Goal: Feedback & Contribution: Leave review/rating

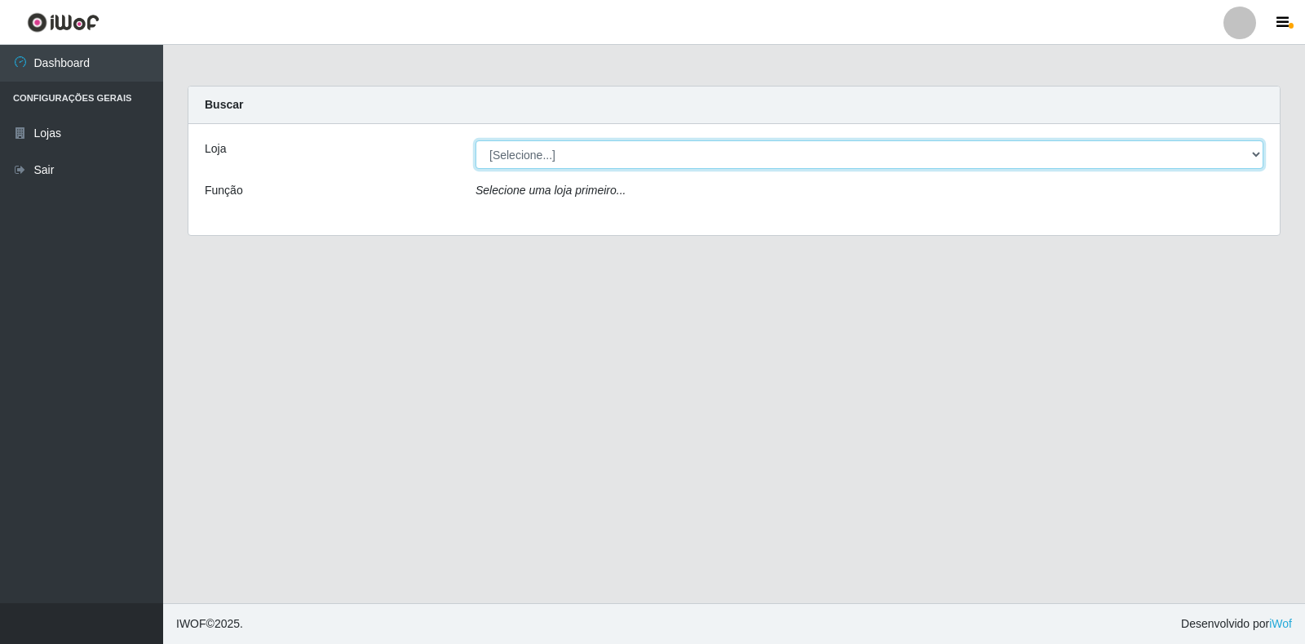
click at [617, 152] on select "[Selecione...] Atacado Vem - [STREET_ADDRESS]" at bounding box center [870, 154] width 788 height 29
select select "455"
click at [476, 140] on select "[Selecione...] Atacado Vem - [STREET_ADDRESS]" at bounding box center [870, 154] width 788 height 29
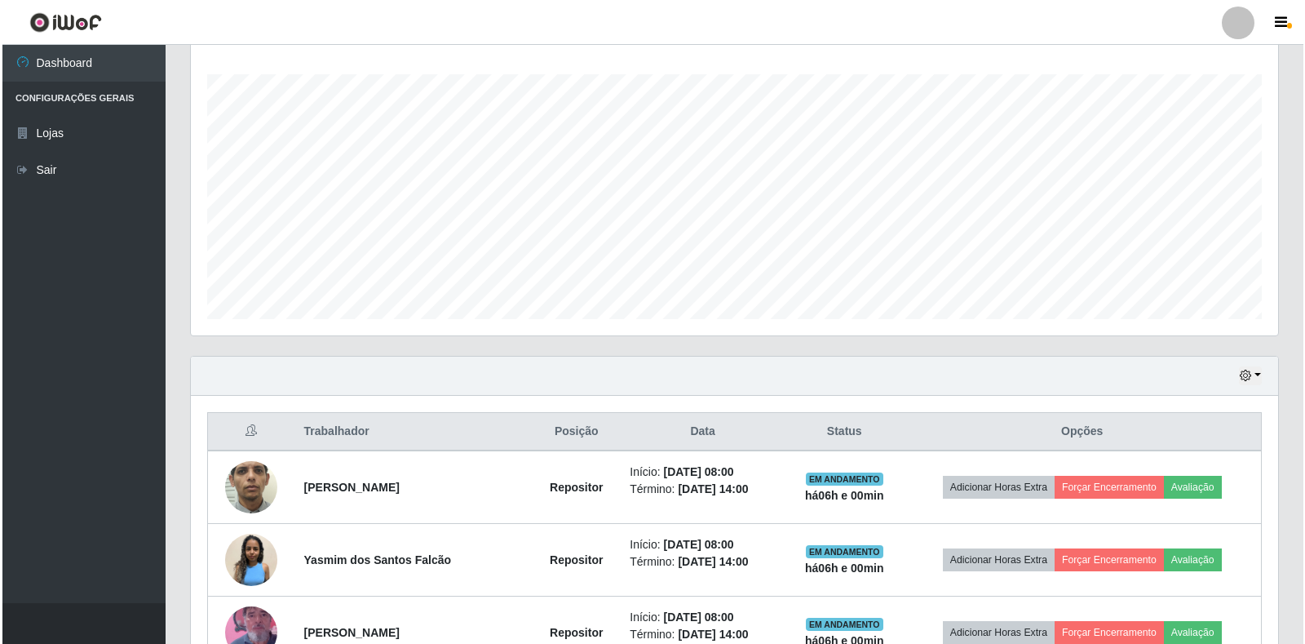
scroll to position [408, 0]
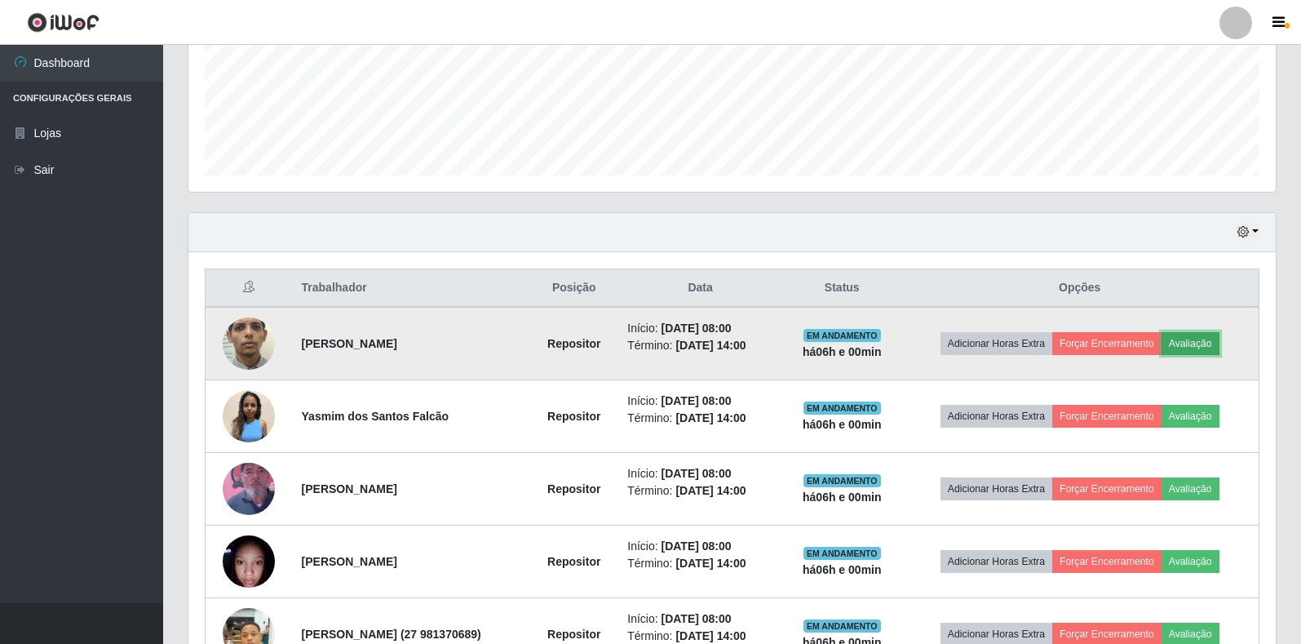
click at [1186, 341] on button "Avaliação" at bounding box center [1190, 343] width 58 height 23
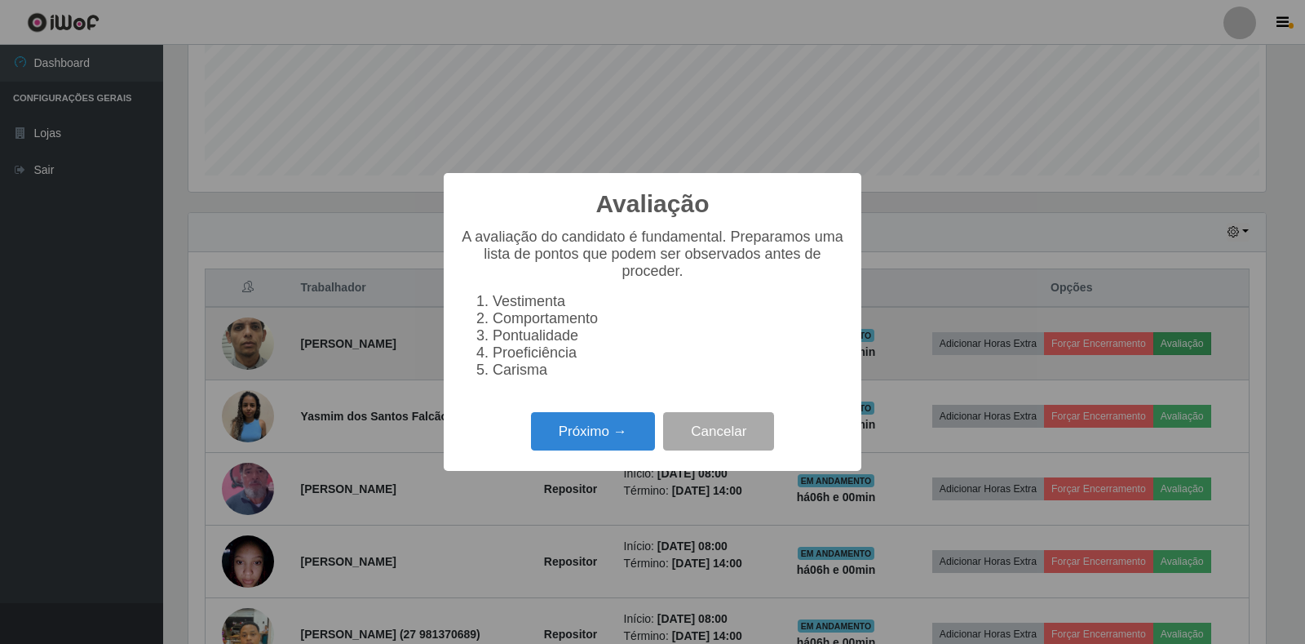
scroll to position [338, 1077]
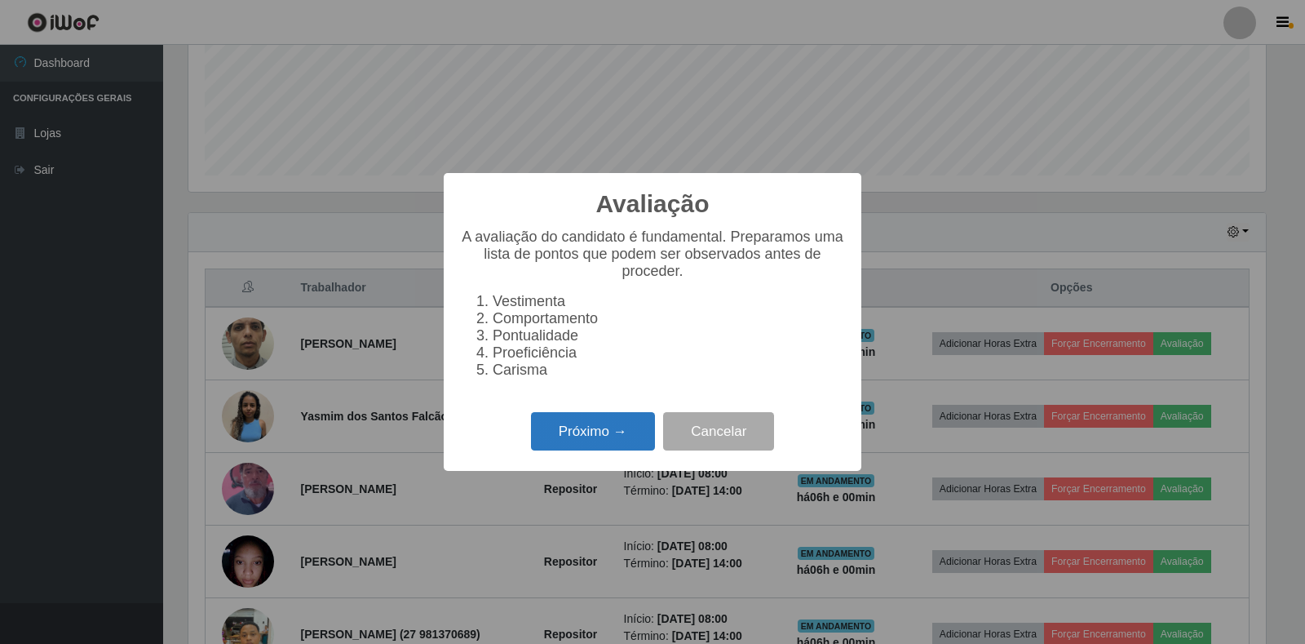
click at [593, 436] on button "Próximo →" at bounding box center [593, 431] width 124 height 38
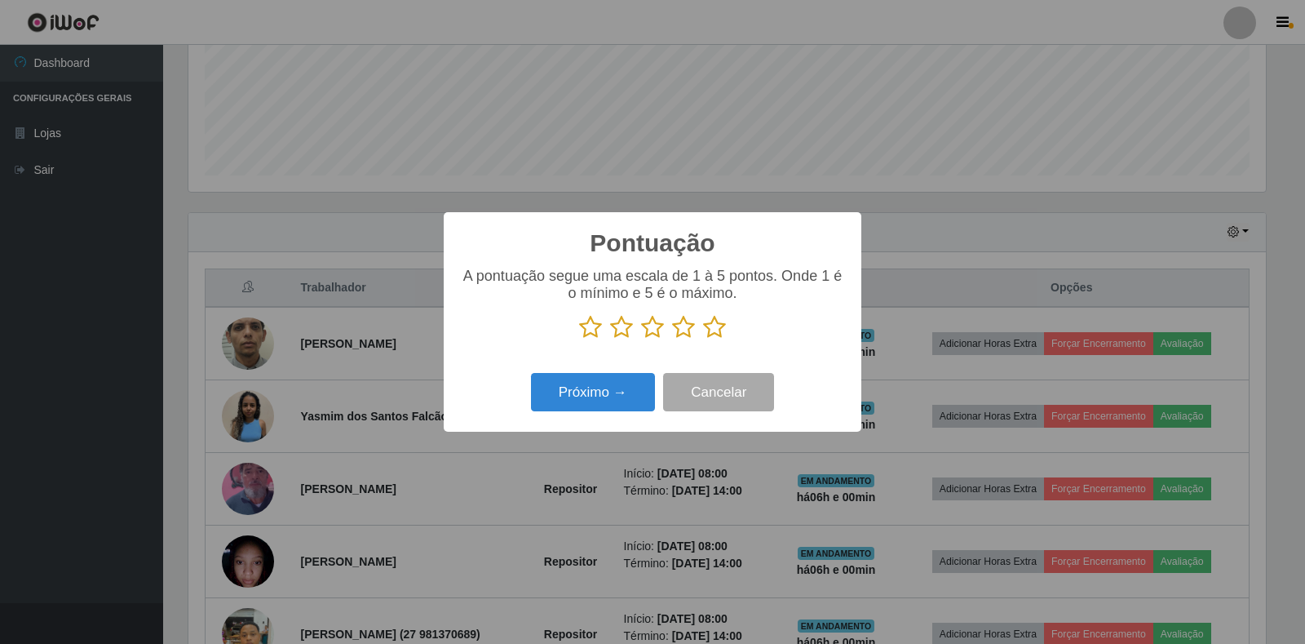
scroll to position [815320, 814581]
click at [655, 325] on icon at bounding box center [652, 327] width 23 height 24
click at [641, 339] on input "radio" at bounding box center [641, 339] width 0 height 0
click at [612, 403] on button "Próximo →" at bounding box center [593, 392] width 124 height 38
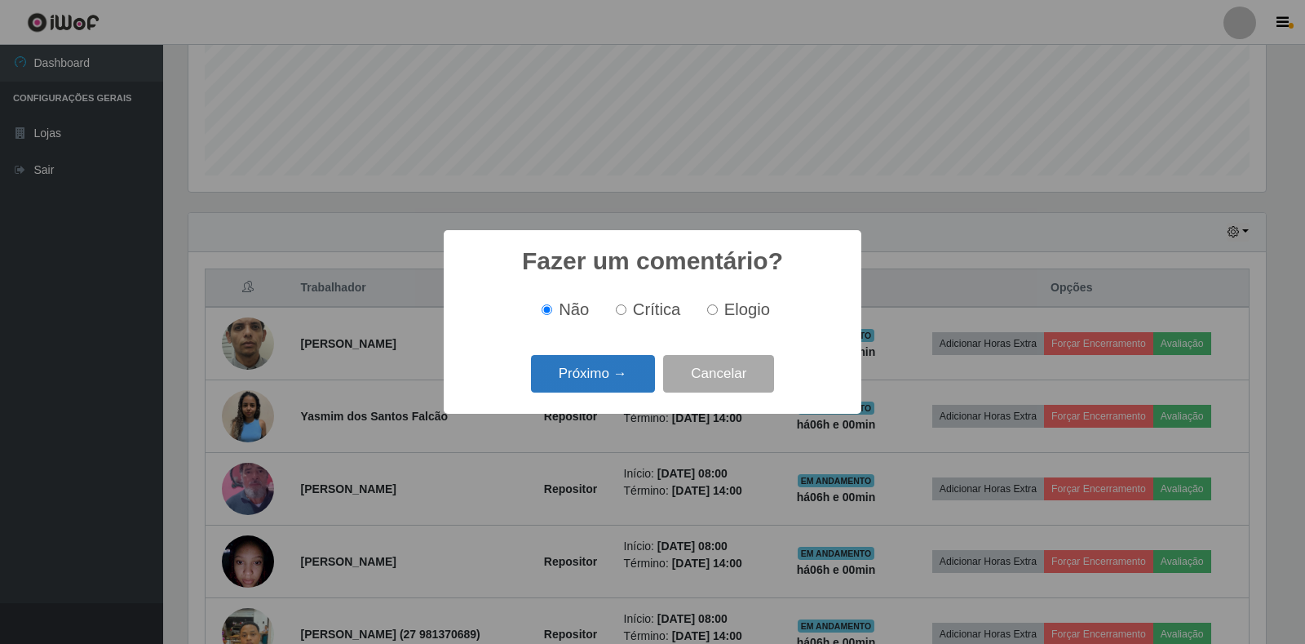
click at [617, 368] on button "Próximo →" at bounding box center [593, 374] width 124 height 38
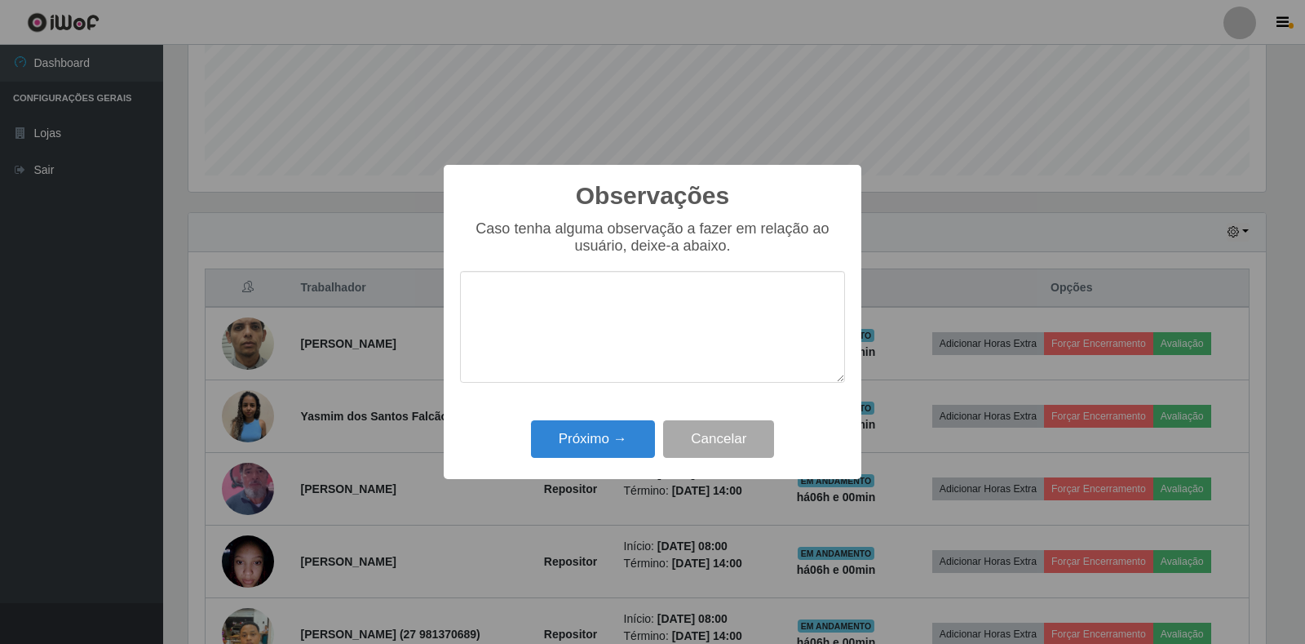
click at [561, 312] on textarea at bounding box center [652, 327] width 385 height 112
type textarea "deve melhorar na produtividade.."
click at [608, 444] on button "Próximo →" at bounding box center [593, 439] width 124 height 38
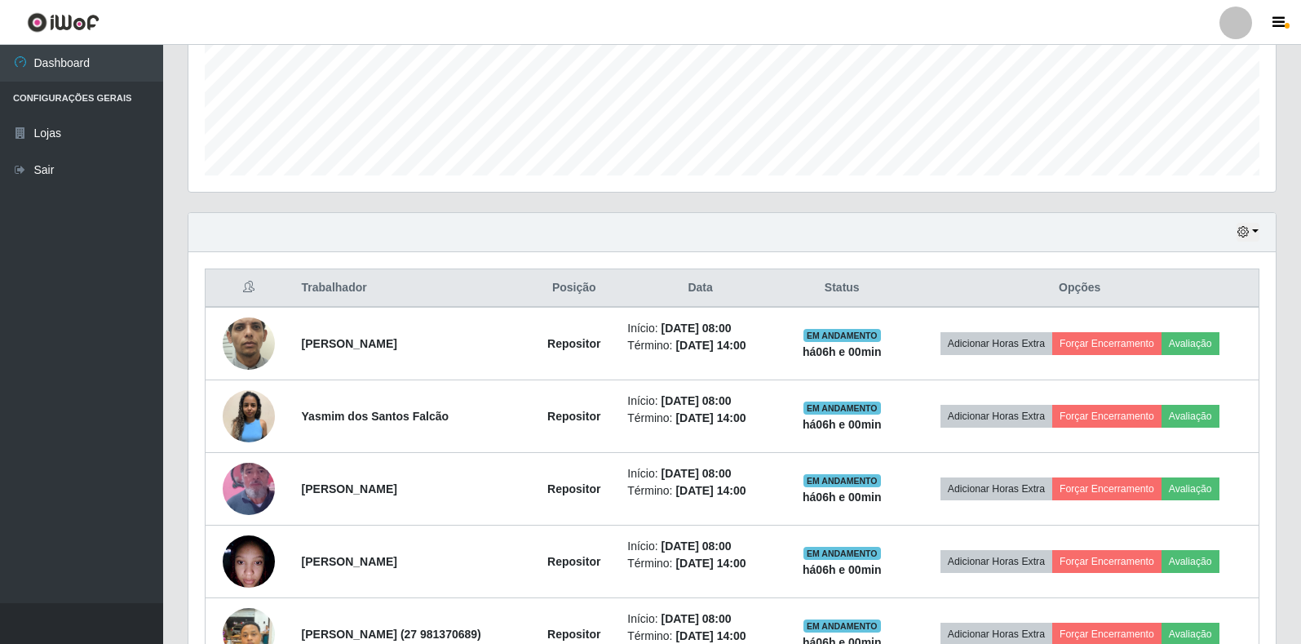
scroll to position [338, 1087]
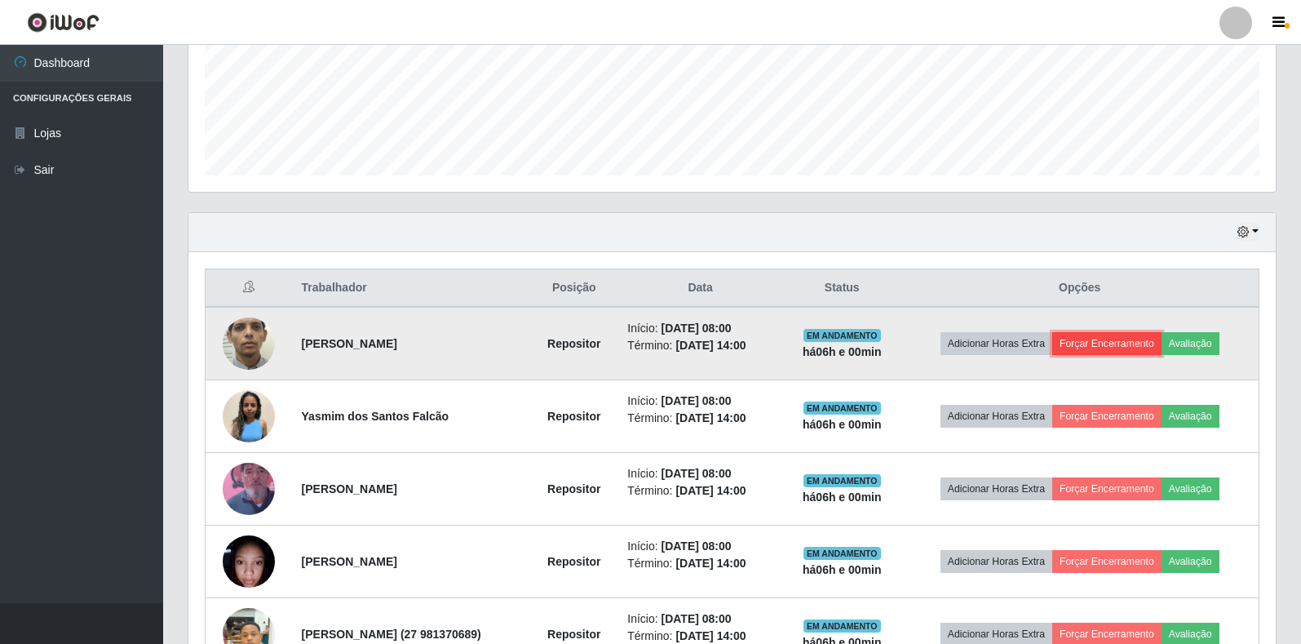
click at [1128, 343] on button "Forçar Encerramento" at bounding box center [1106, 343] width 109 height 23
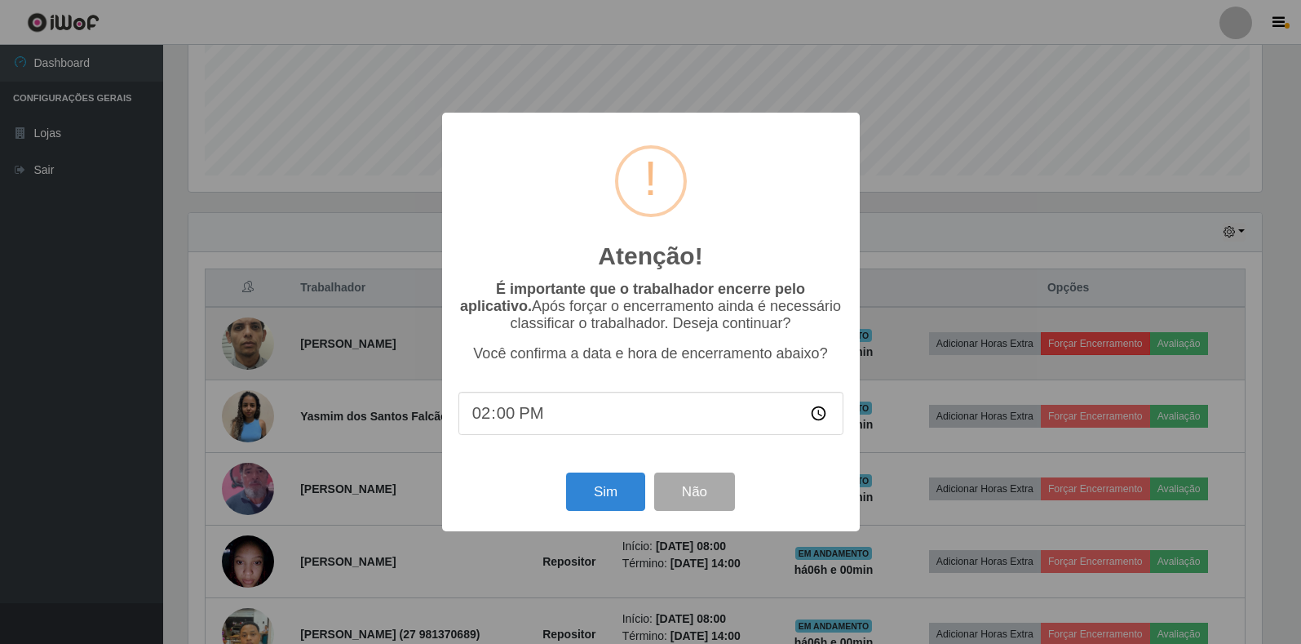
scroll to position [338, 1077]
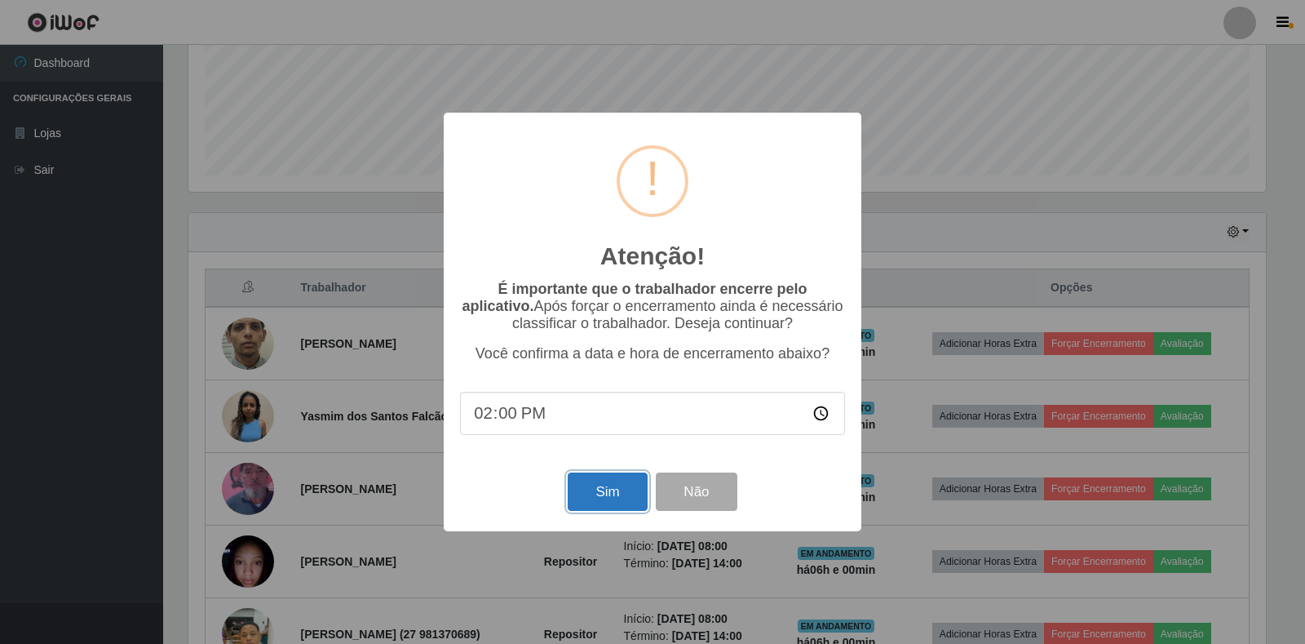
click at [622, 491] on button "Sim" at bounding box center [607, 491] width 79 height 38
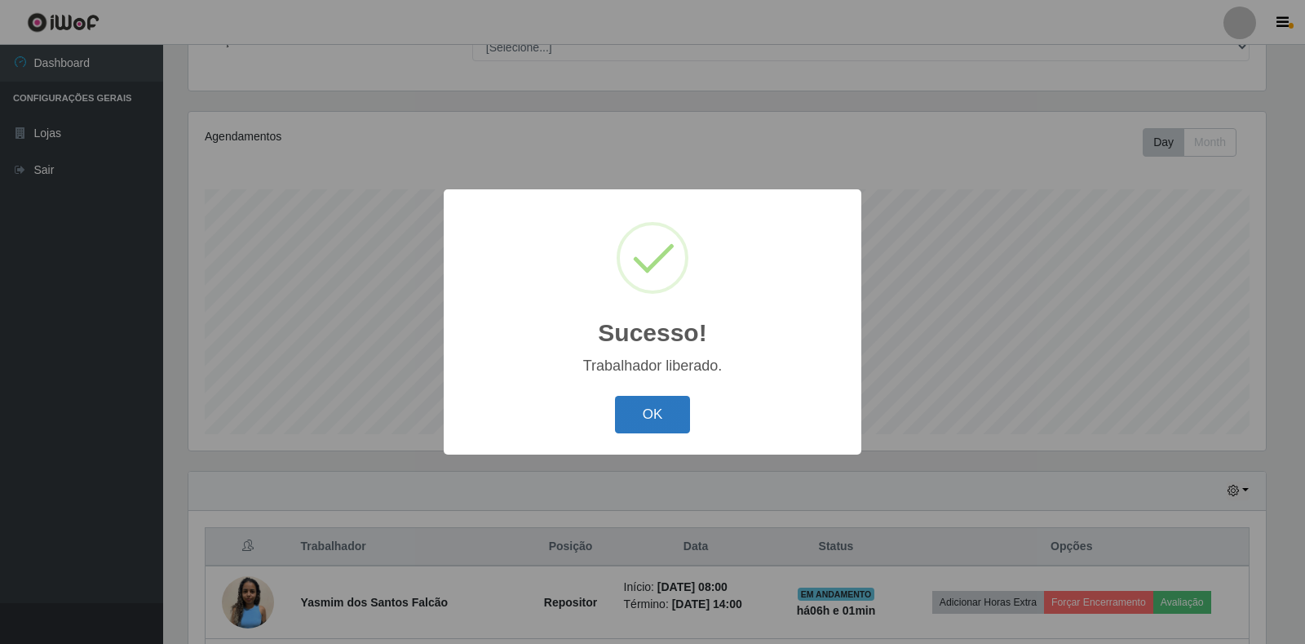
click at [669, 416] on button "OK" at bounding box center [653, 415] width 76 height 38
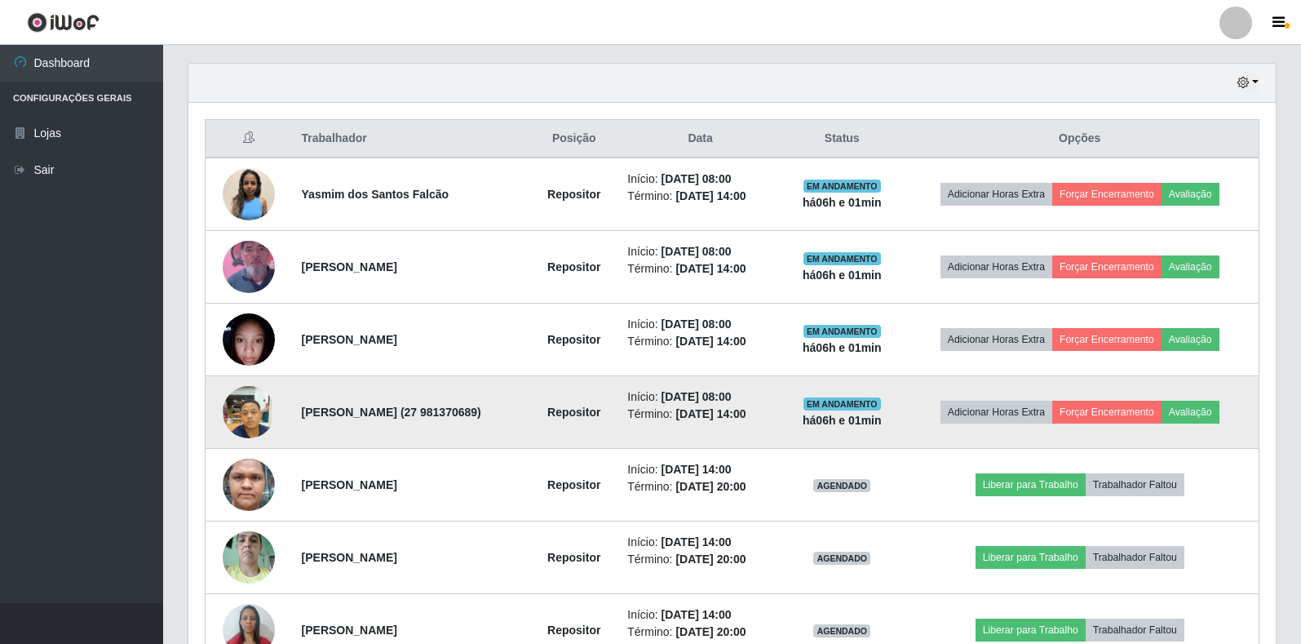
scroll to position [639, 0]
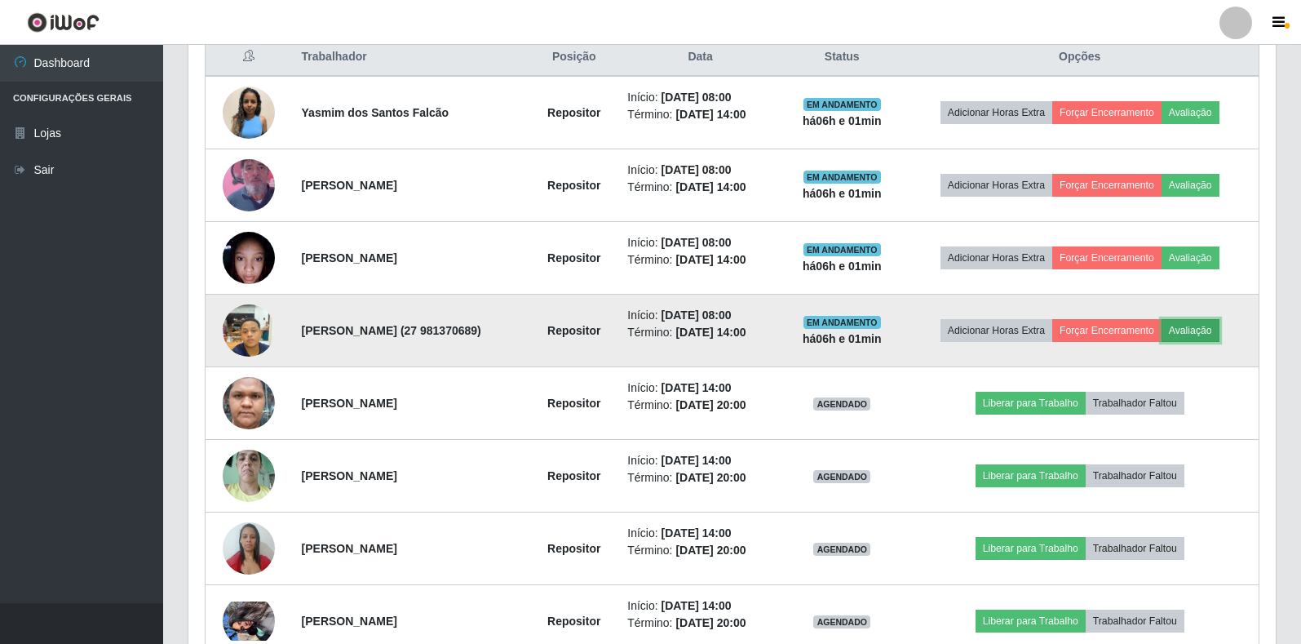
click at [1198, 334] on button "Avaliação" at bounding box center [1190, 330] width 58 height 23
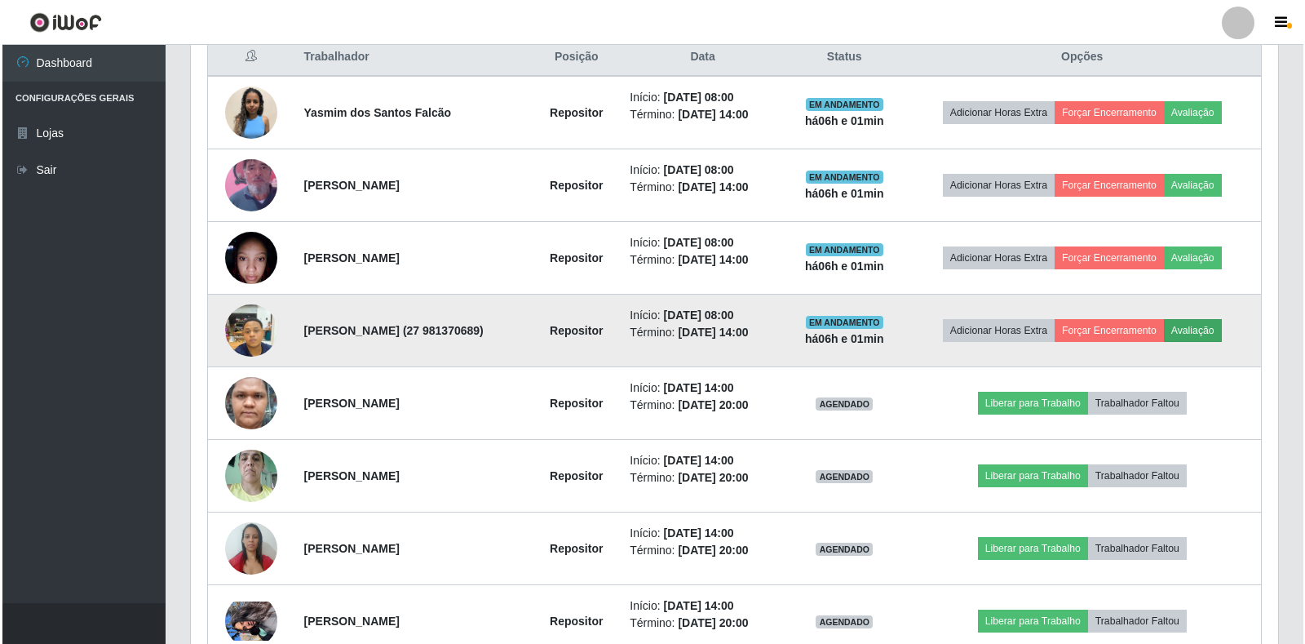
scroll to position [338, 1077]
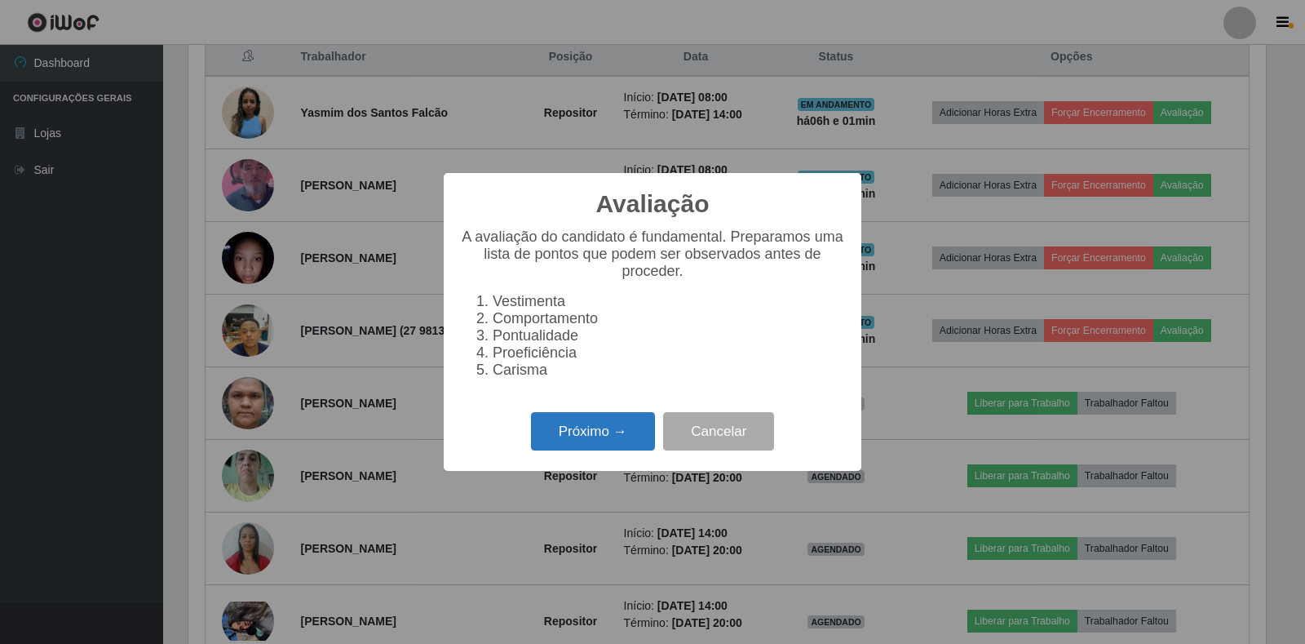
click at [583, 436] on button "Próximo →" at bounding box center [593, 431] width 124 height 38
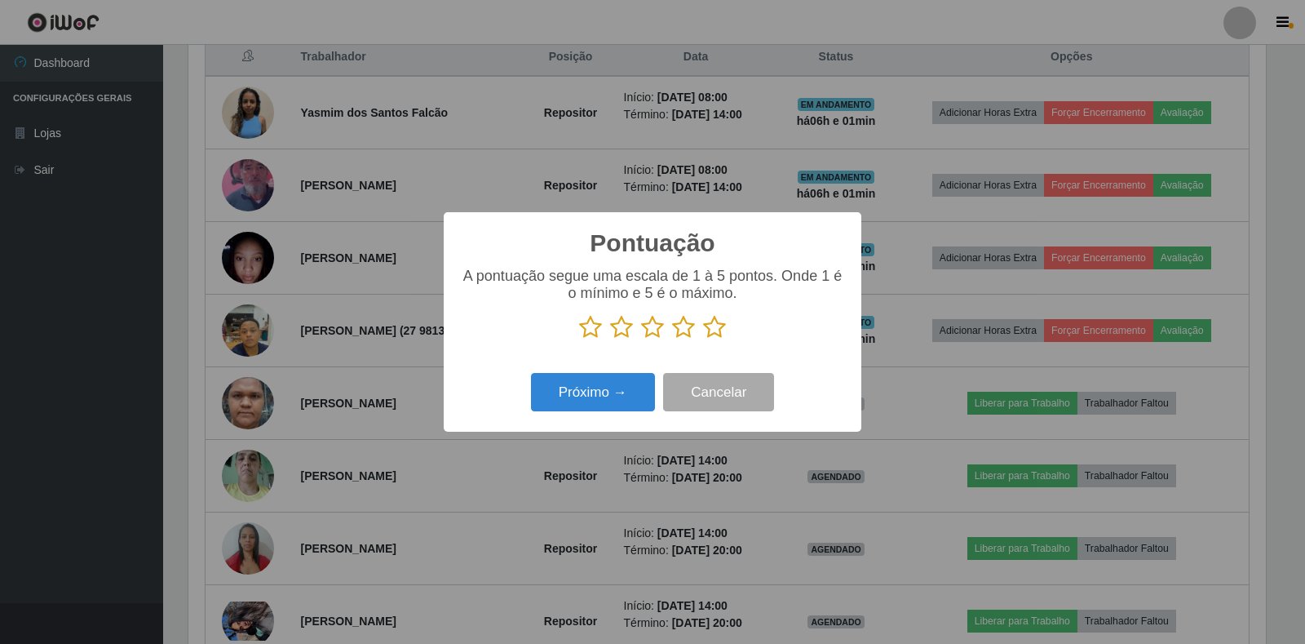
click at [713, 325] on icon at bounding box center [714, 327] width 23 height 24
click at [703, 339] on input "radio" at bounding box center [703, 339] width 0 height 0
click at [595, 392] on button "Próximo →" at bounding box center [593, 392] width 124 height 38
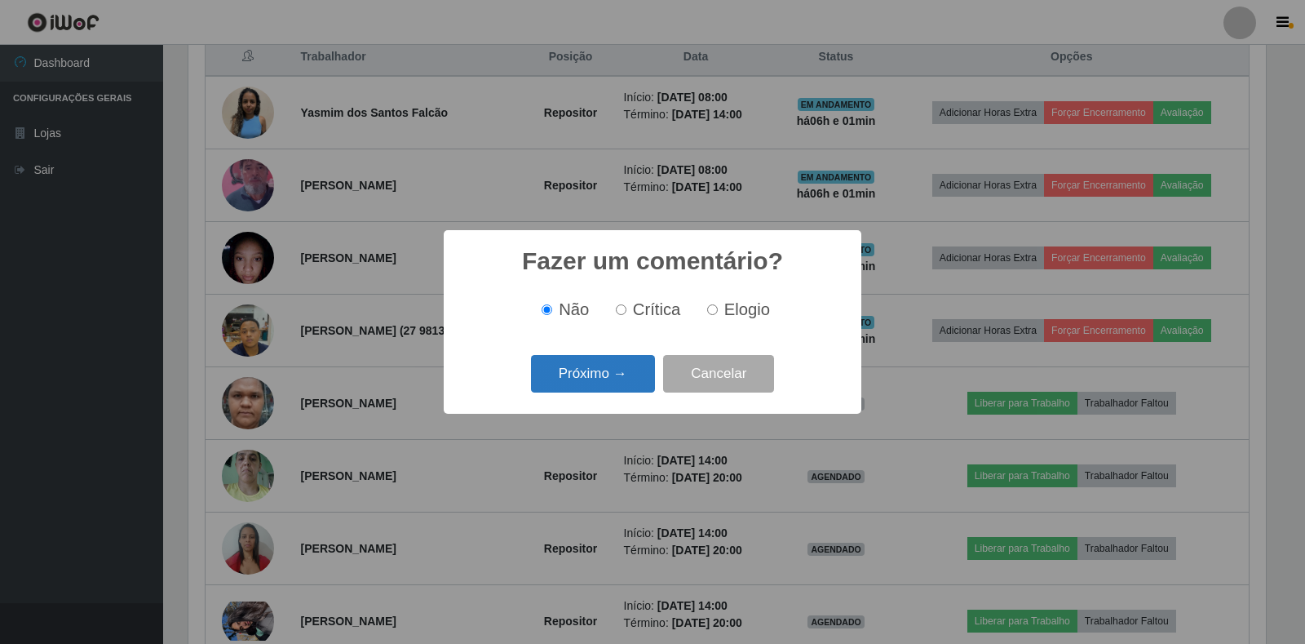
click at [575, 379] on button "Próximo →" at bounding box center [593, 374] width 124 height 38
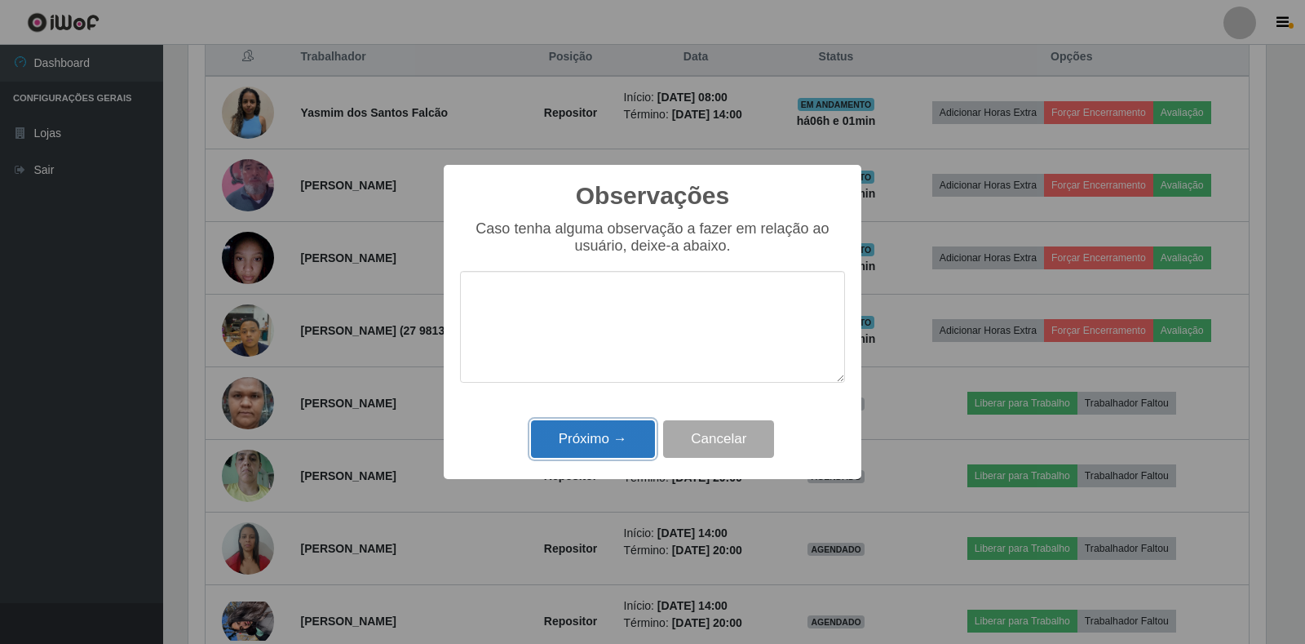
click at [618, 450] on button "Próximo →" at bounding box center [593, 439] width 124 height 38
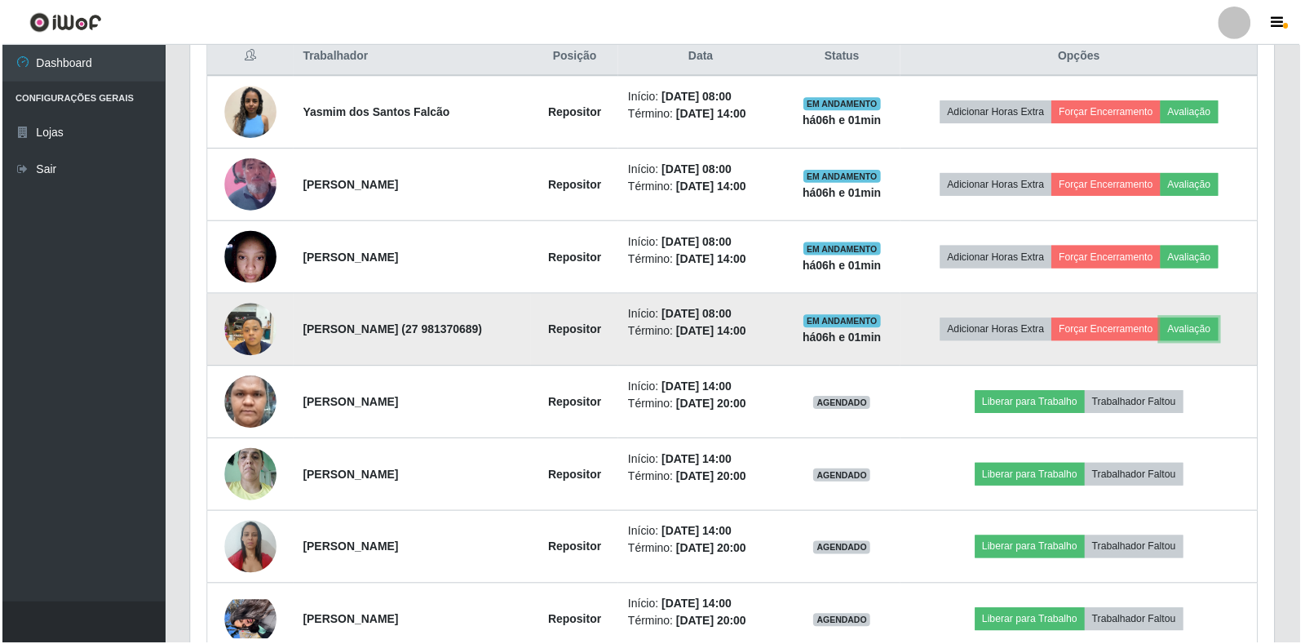
scroll to position [338, 1087]
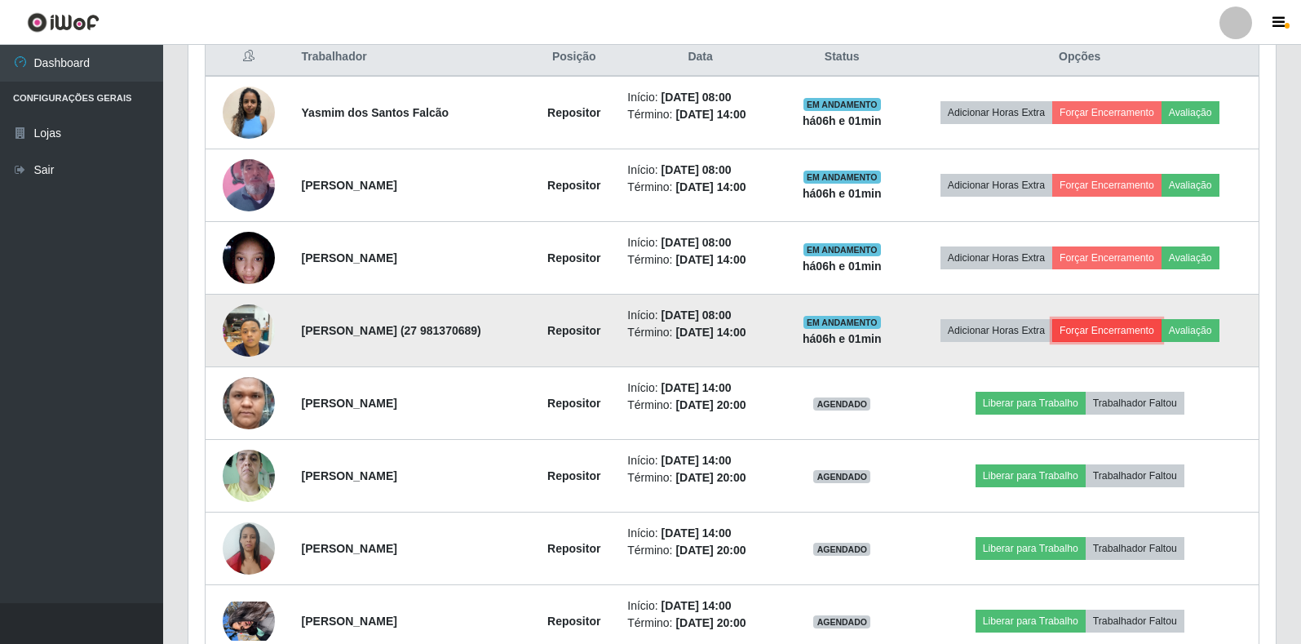
click at [1113, 328] on button "Forçar Encerramento" at bounding box center [1106, 330] width 109 height 23
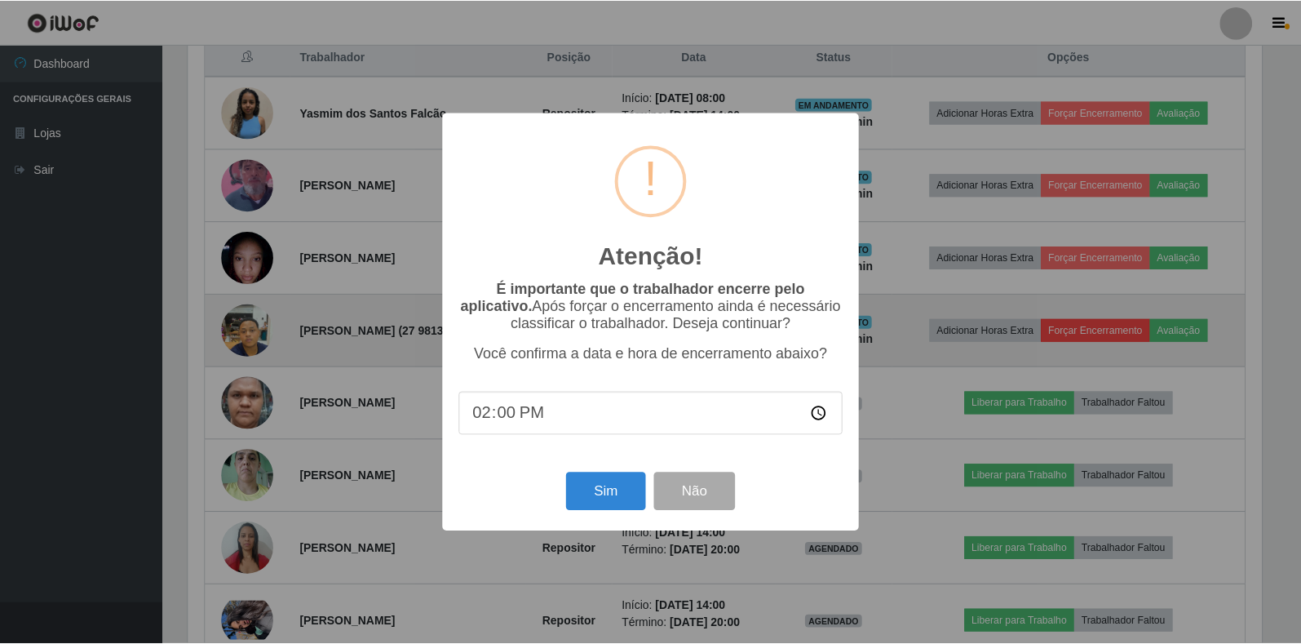
scroll to position [338, 1077]
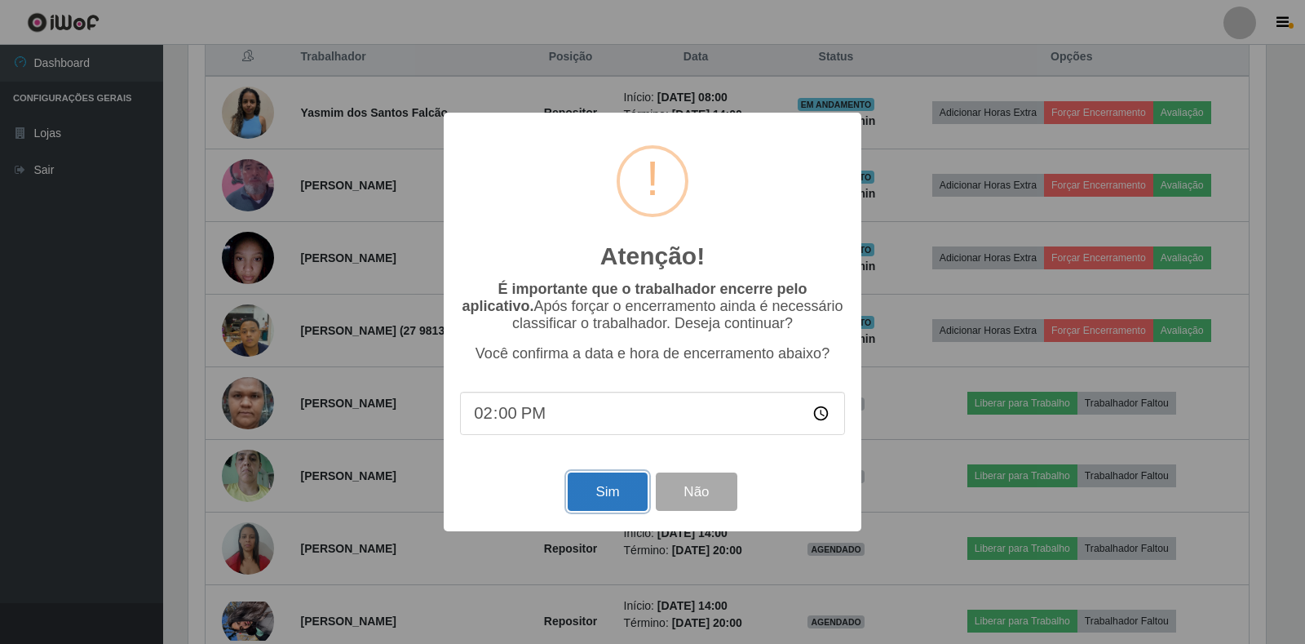
click at [586, 491] on button "Sim" at bounding box center [607, 491] width 79 height 38
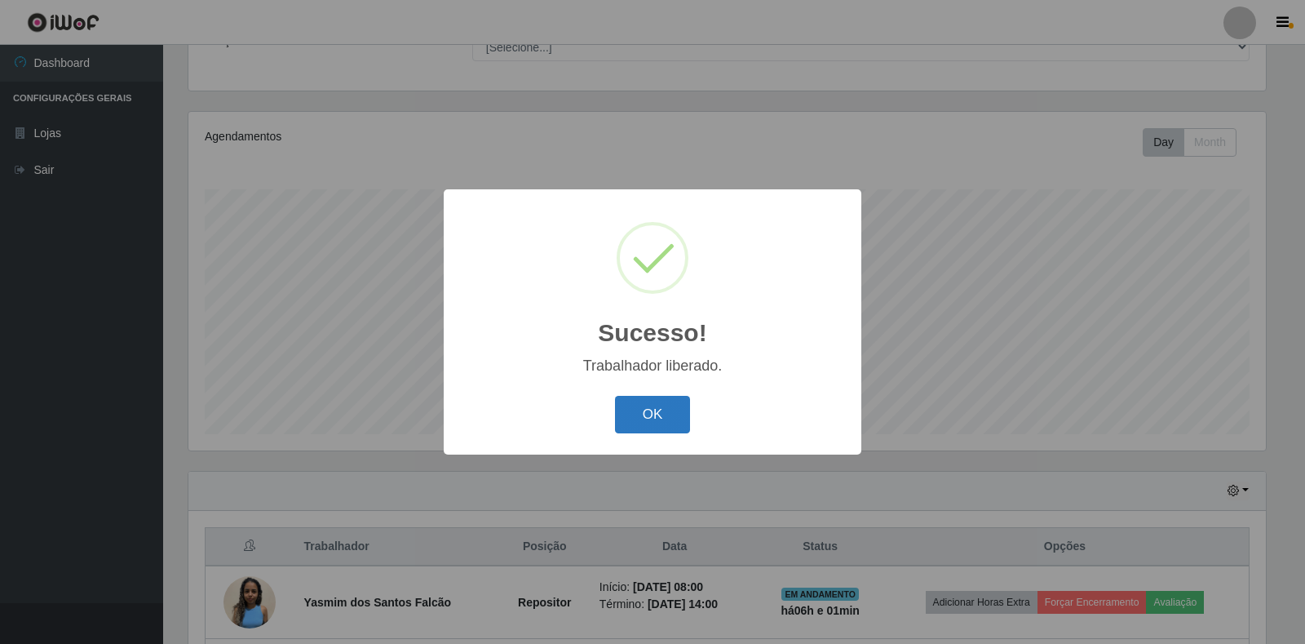
click at [630, 415] on button "OK" at bounding box center [653, 415] width 76 height 38
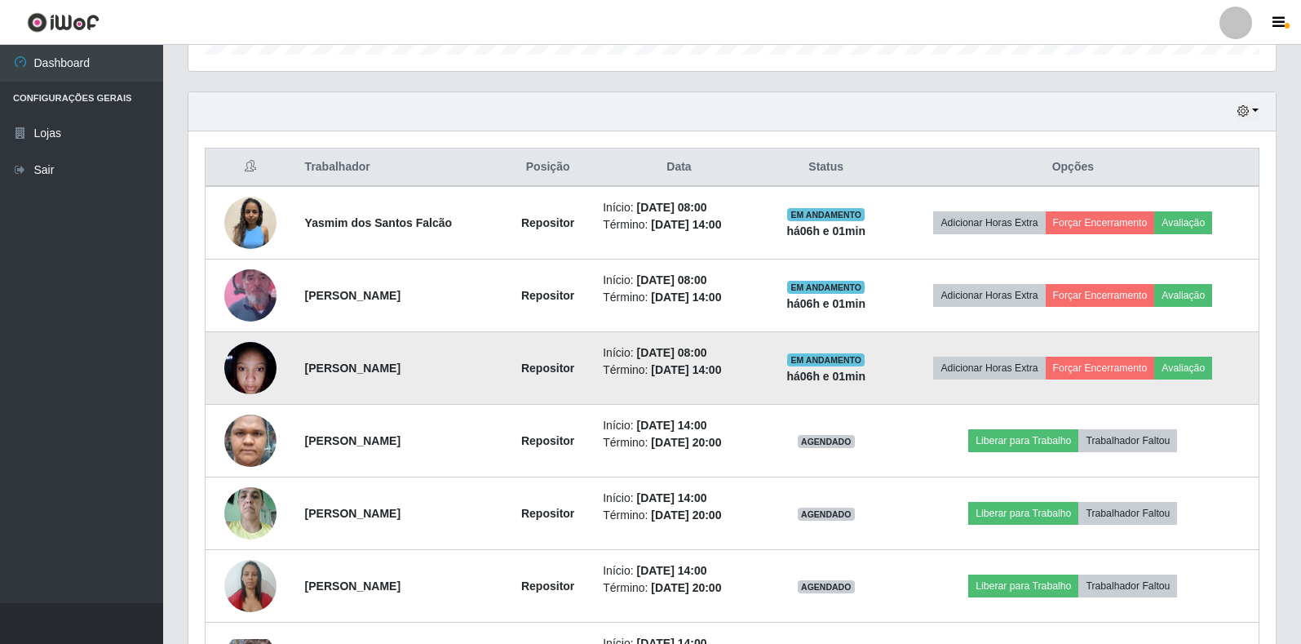
scroll to position [0, 0]
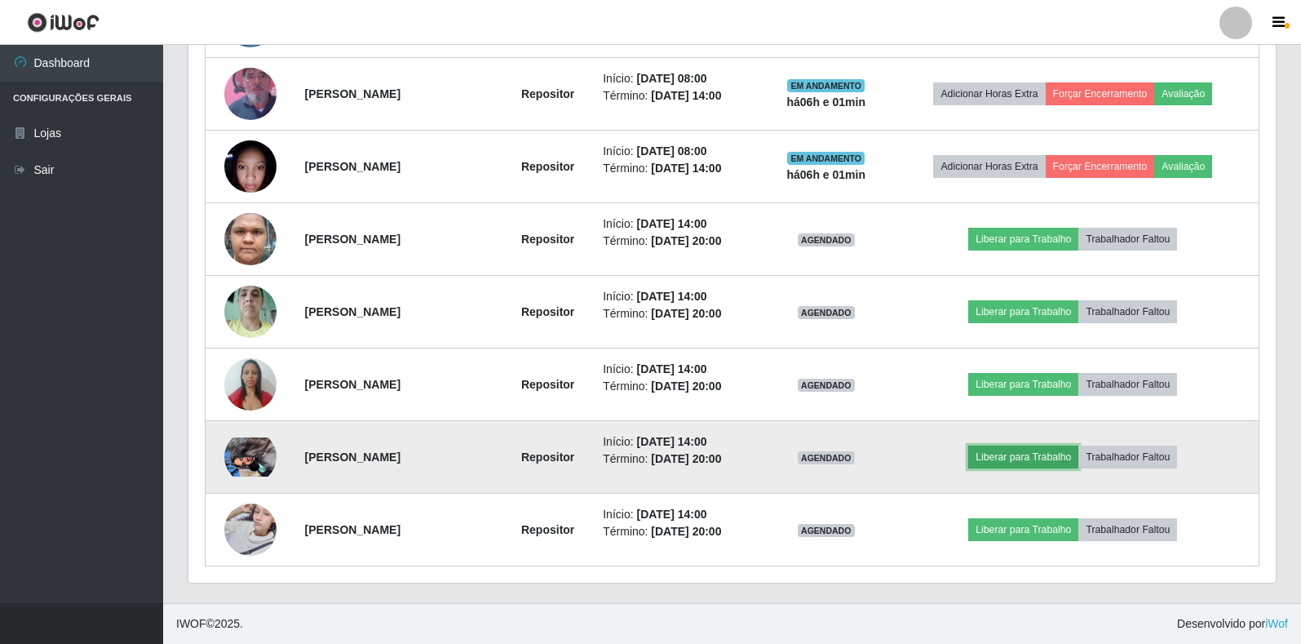
click at [1041, 459] on button "Liberar para Trabalho" at bounding box center [1023, 456] width 110 height 23
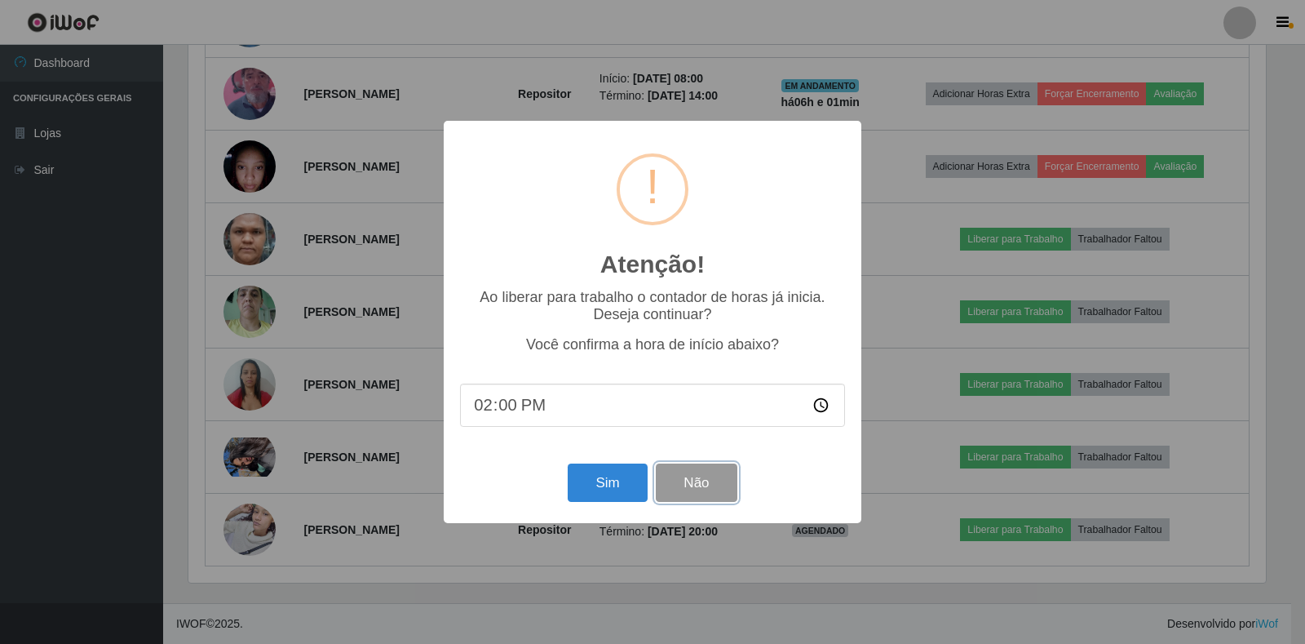
click at [695, 483] on button "Não" at bounding box center [696, 482] width 81 height 38
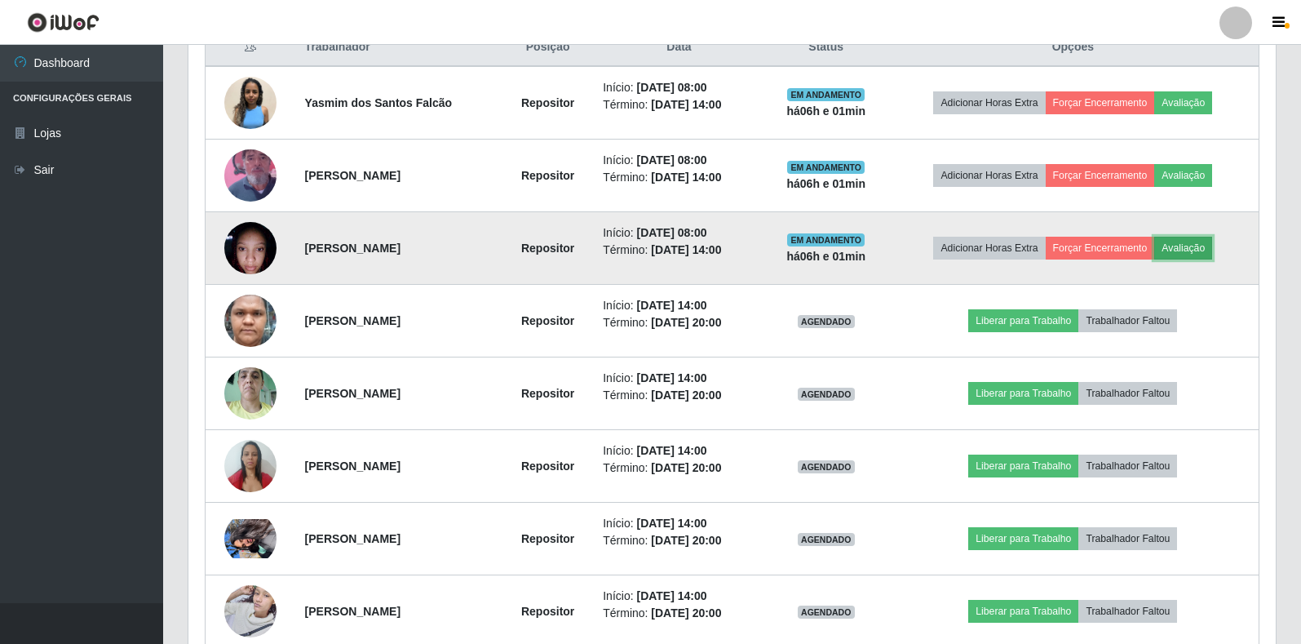
click at [1184, 248] on button "Avaliação" at bounding box center [1183, 248] width 58 height 23
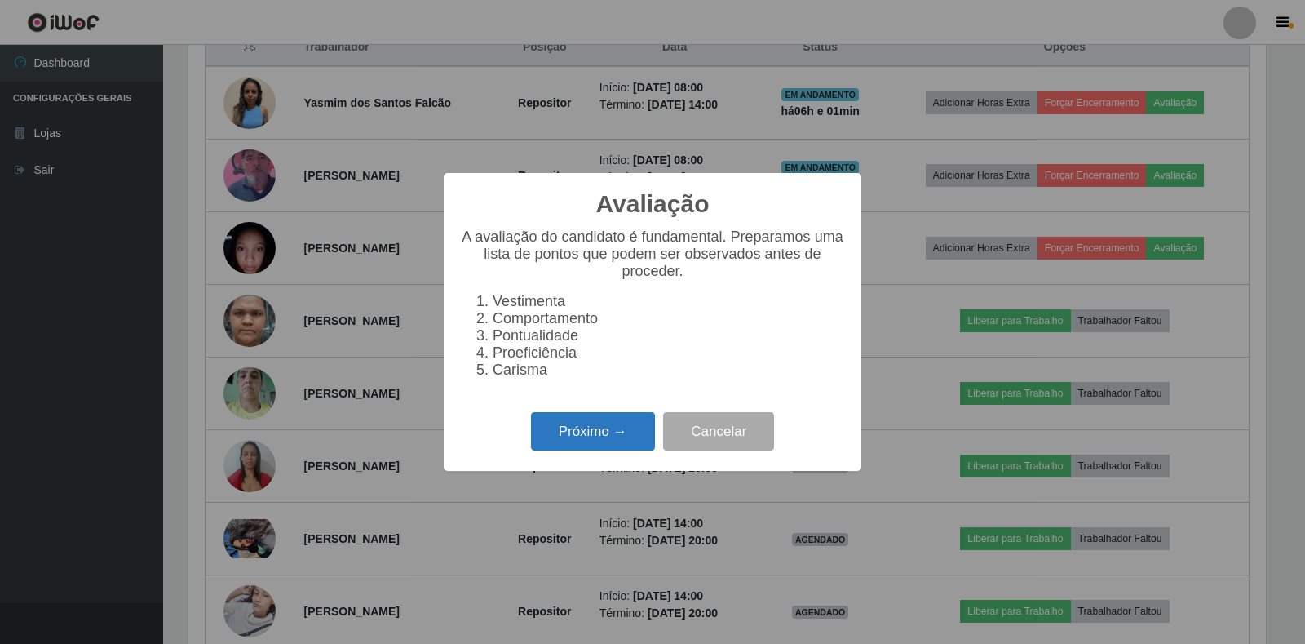
click at [584, 436] on button "Próximo →" at bounding box center [593, 431] width 124 height 38
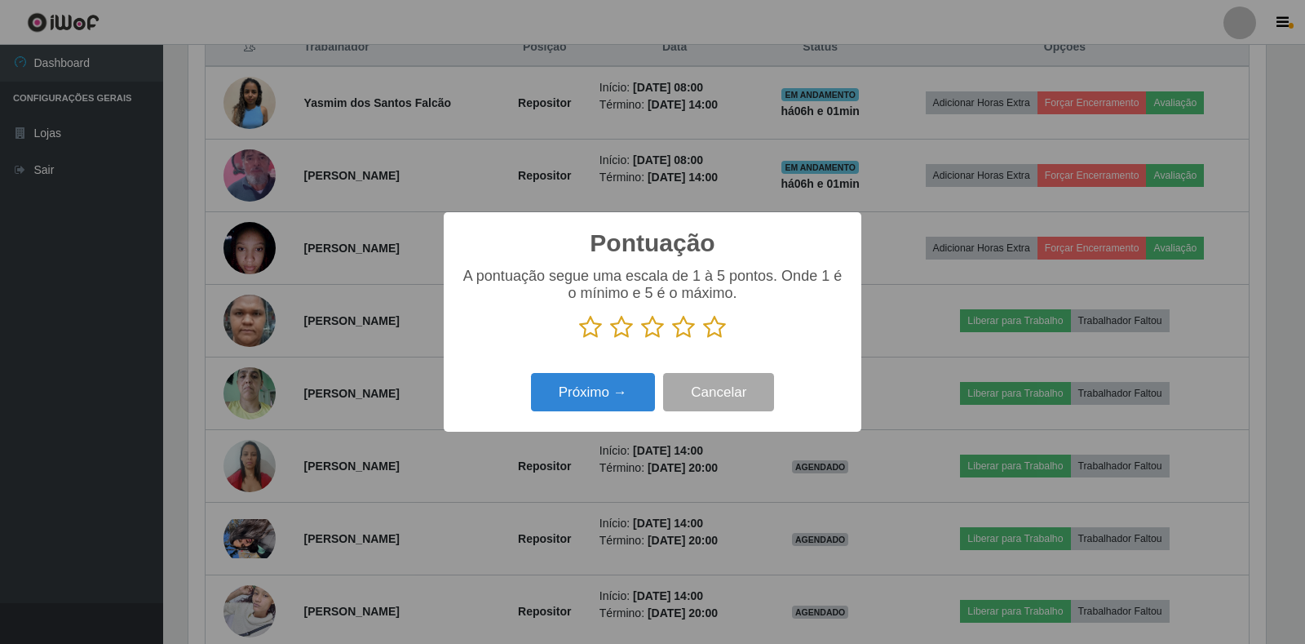
click at [646, 327] on icon at bounding box center [652, 327] width 23 height 24
click at [641, 339] on input "radio" at bounding box center [641, 339] width 0 height 0
click at [611, 400] on button "Próximo →" at bounding box center [593, 392] width 124 height 38
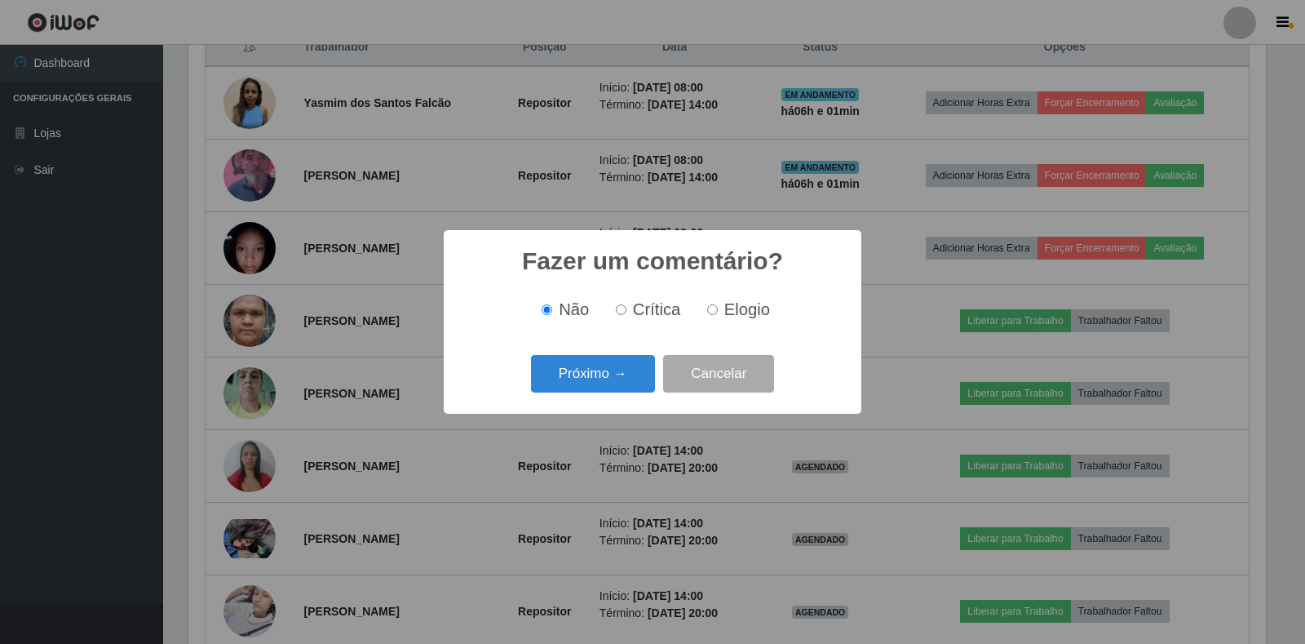
scroll to position [815320, 814581]
click at [595, 370] on button "Próximo →" at bounding box center [593, 374] width 124 height 38
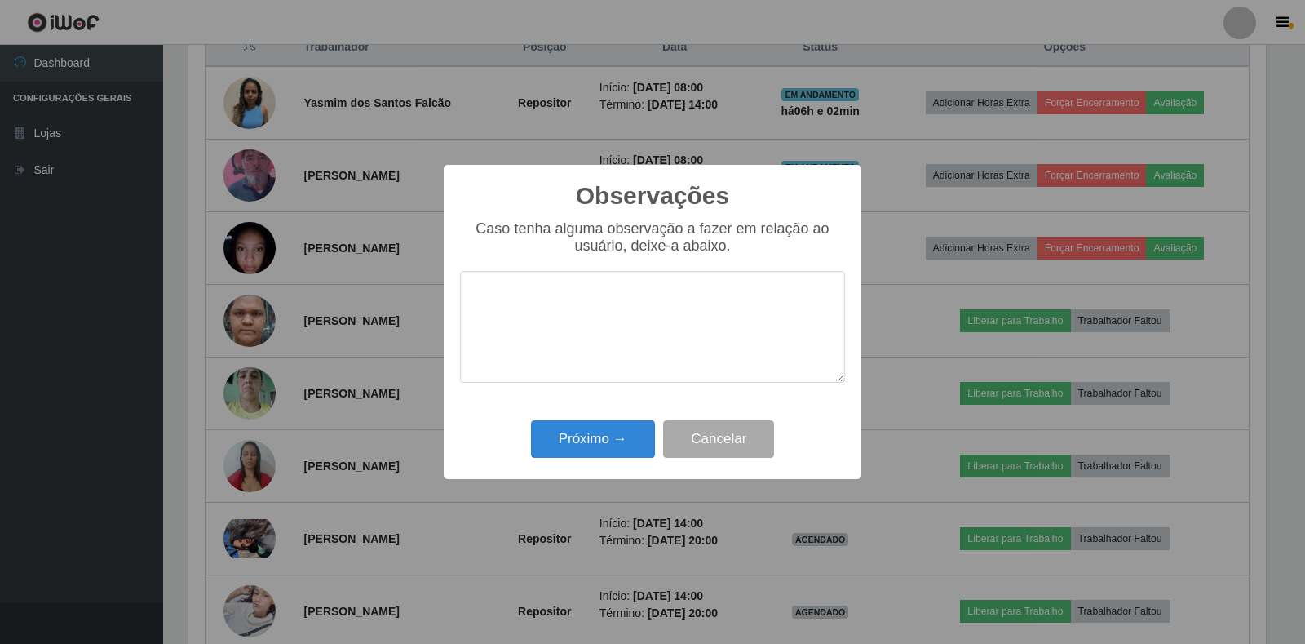
click at [564, 323] on textarea at bounding box center [652, 327] width 385 height 112
type textarea "deve melhorar, em questao de conversas"
click at [600, 437] on button "Próximo →" at bounding box center [593, 439] width 124 height 38
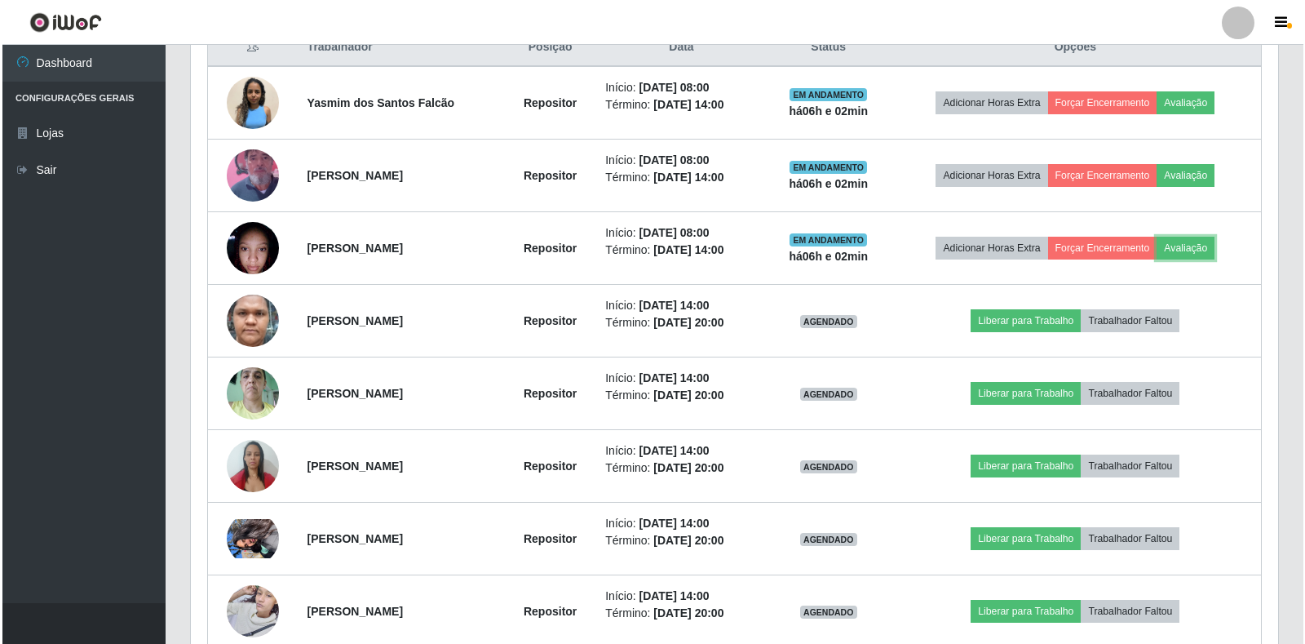
scroll to position [338, 1087]
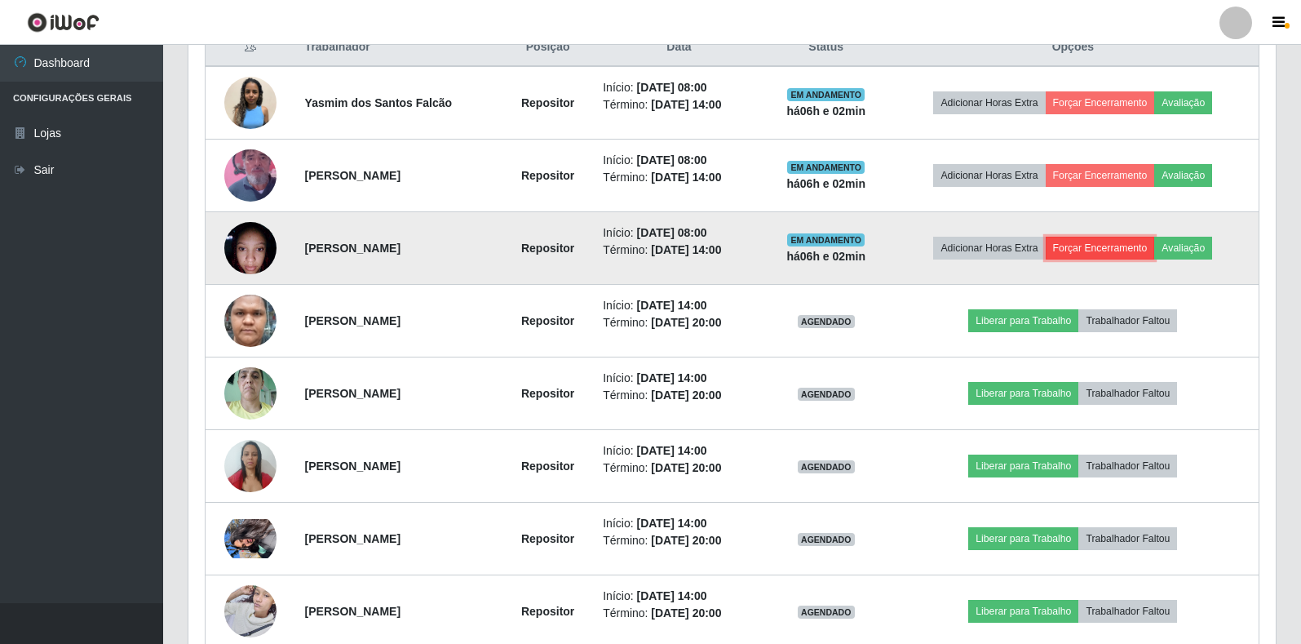
click at [1095, 246] on button "Forçar Encerramento" at bounding box center [1100, 248] width 109 height 23
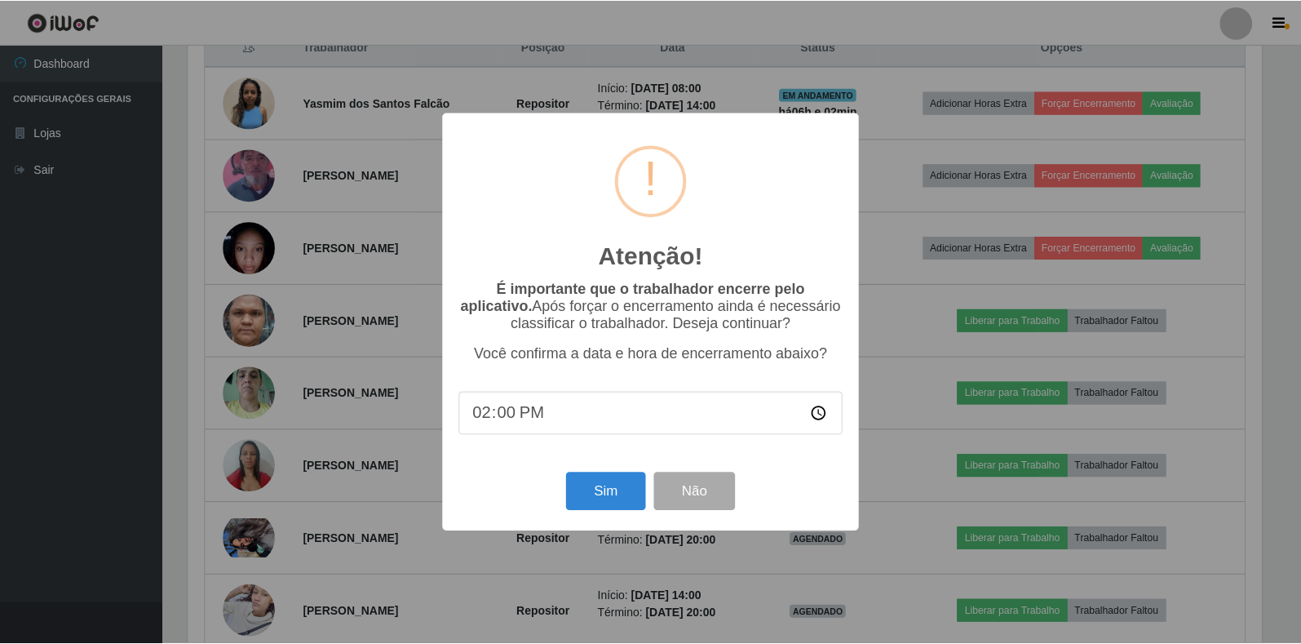
scroll to position [338, 1077]
click at [616, 500] on button "Sim" at bounding box center [607, 491] width 79 height 38
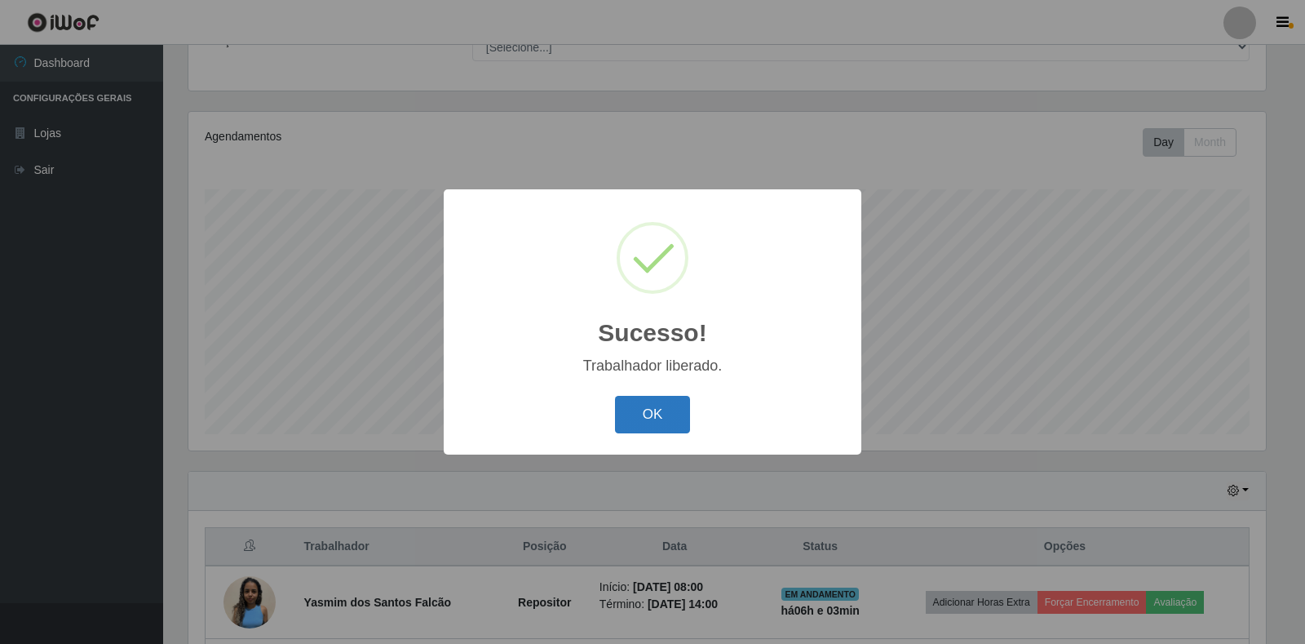
click at [637, 426] on button "OK" at bounding box center [653, 415] width 76 height 38
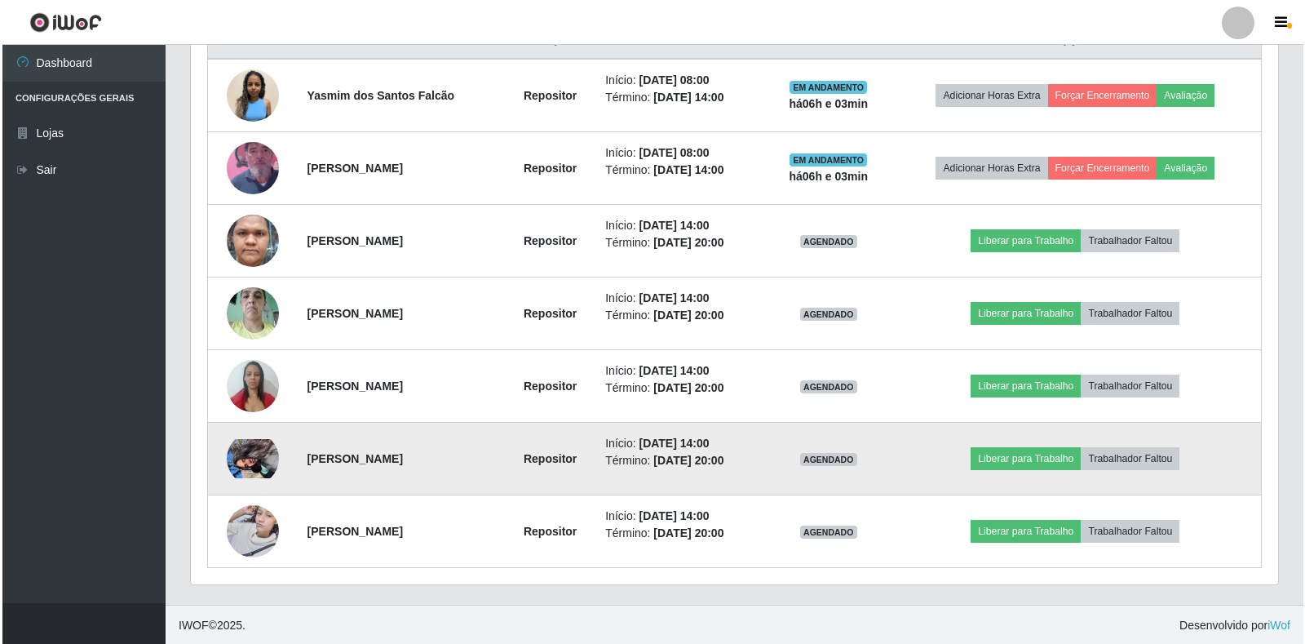
scroll to position [657, 0]
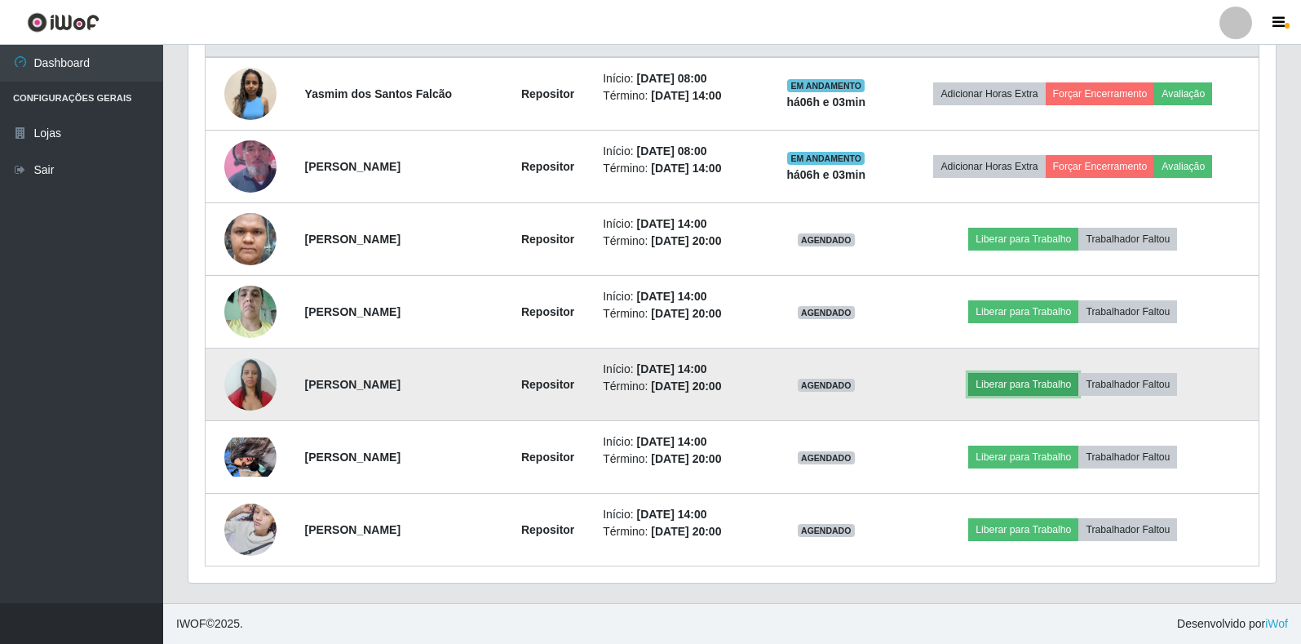
click at [1014, 383] on button "Liberar para Trabalho" at bounding box center [1023, 384] width 110 height 23
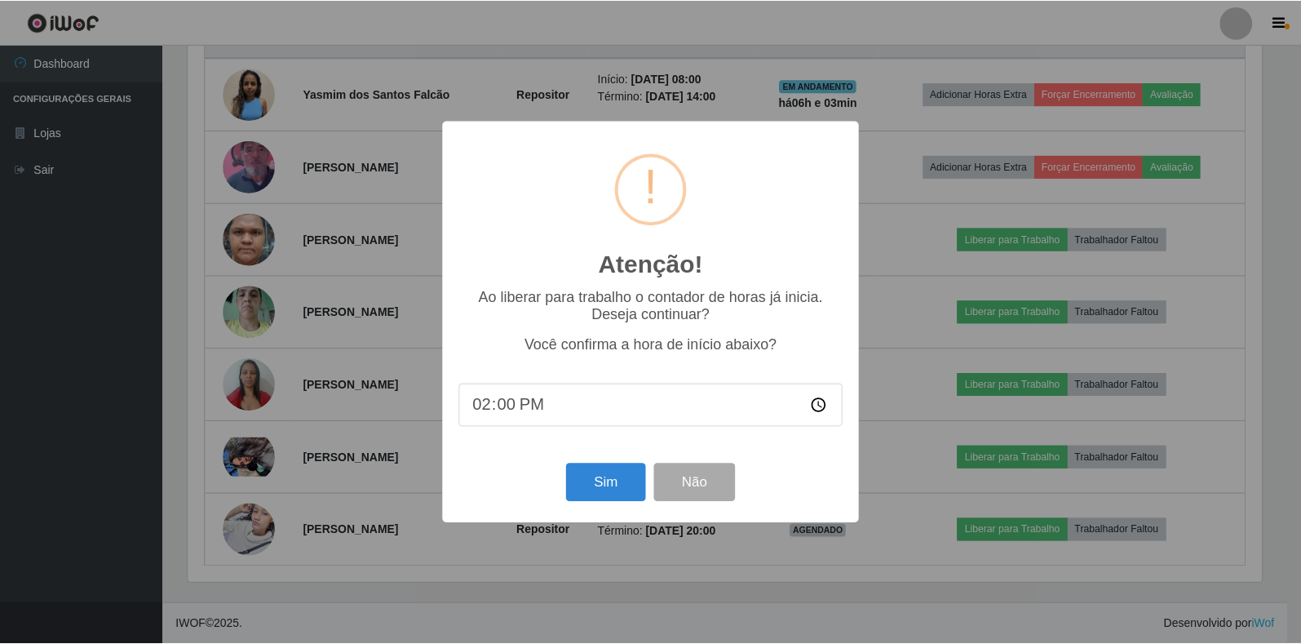
scroll to position [338, 1077]
click at [604, 501] on button "Sim" at bounding box center [607, 482] width 79 height 38
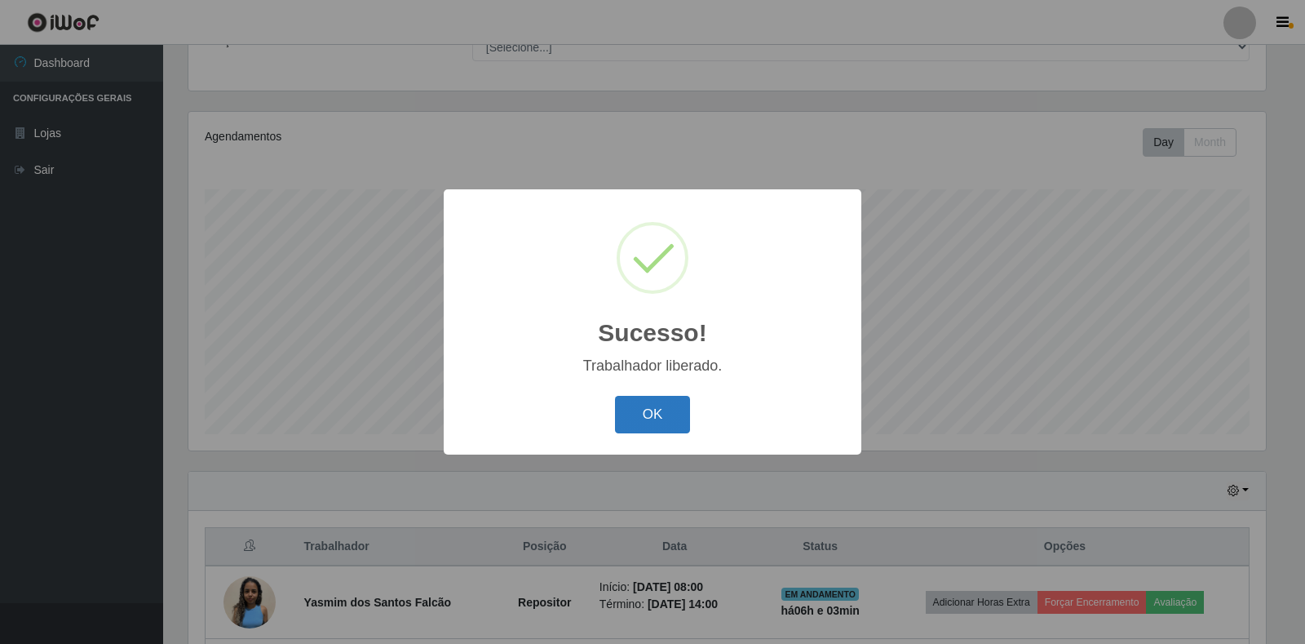
click at [645, 418] on button "OK" at bounding box center [653, 415] width 76 height 38
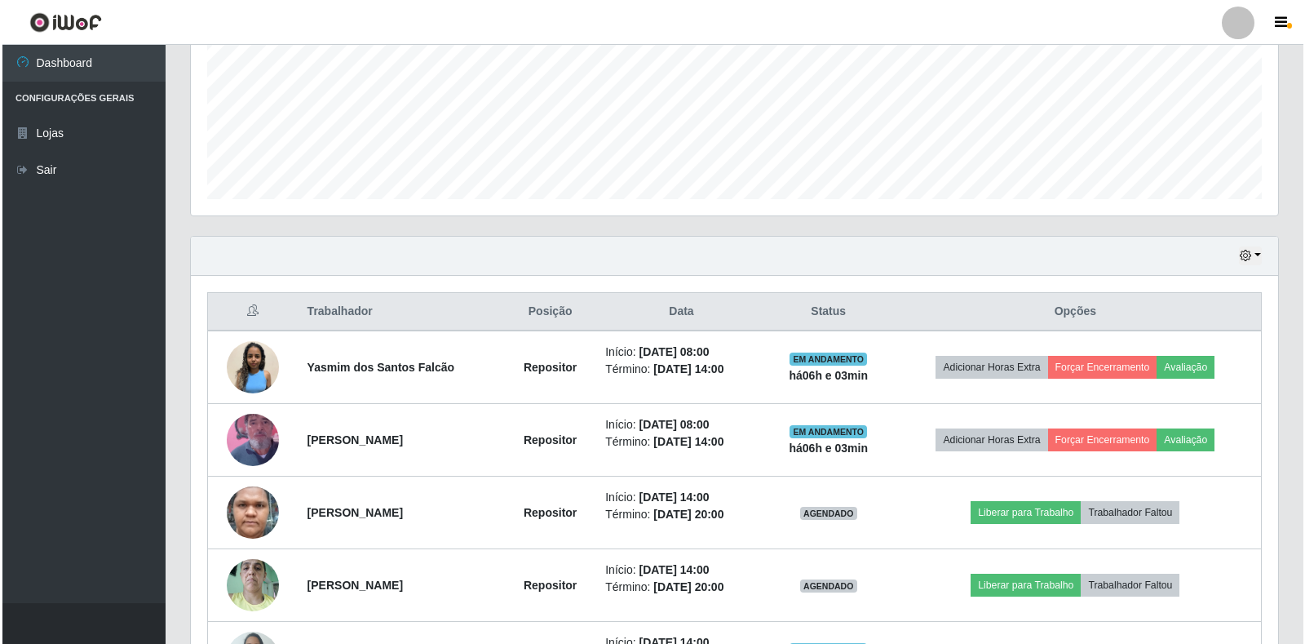
scroll to position [476, 0]
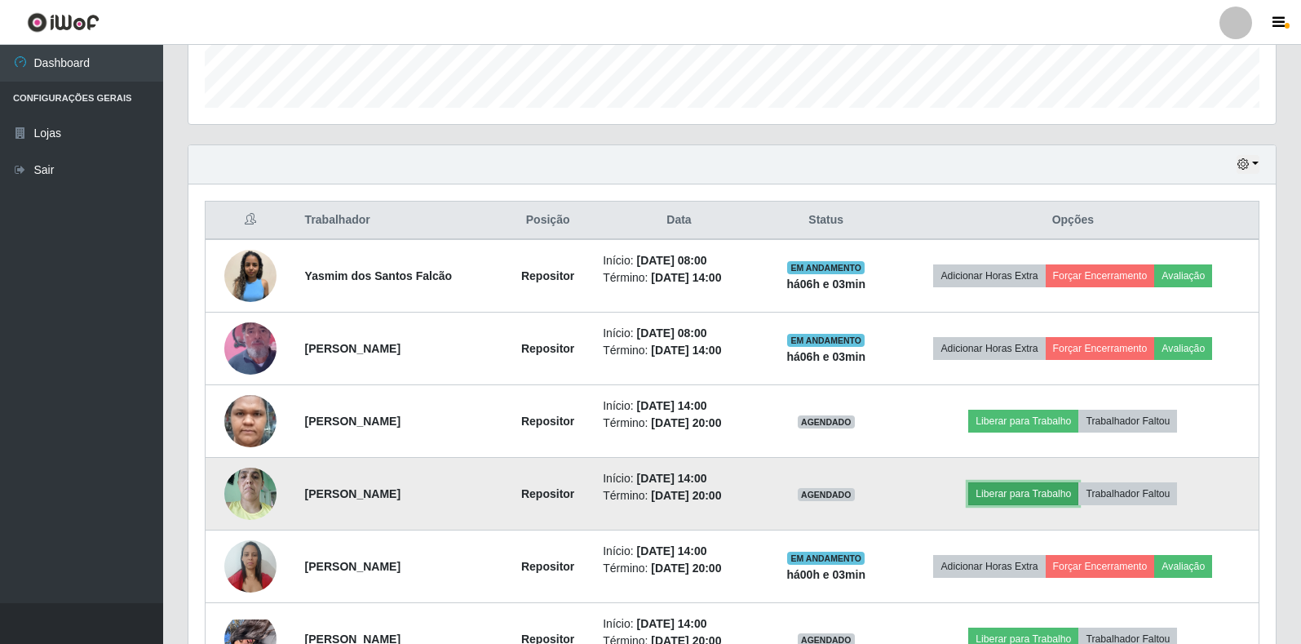
click at [1007, 497] on button "Liberar para Trabalho" at bounding box center [1023, 493] width 110 height 23
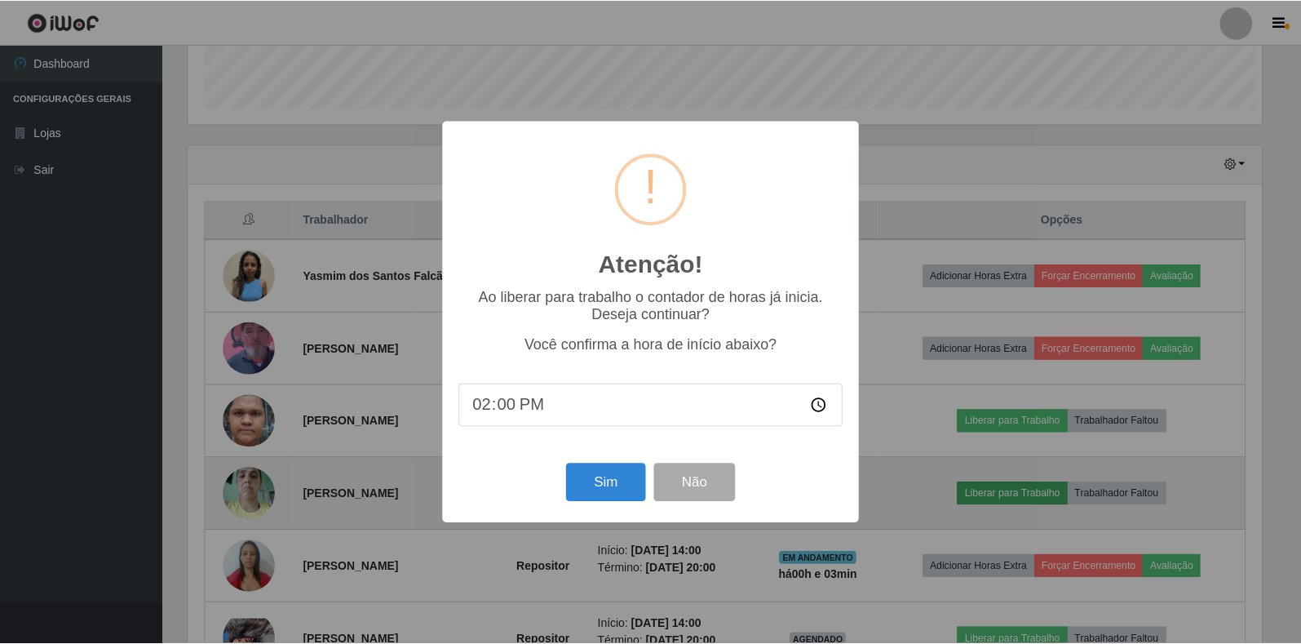
scroll to position [338, 1077]
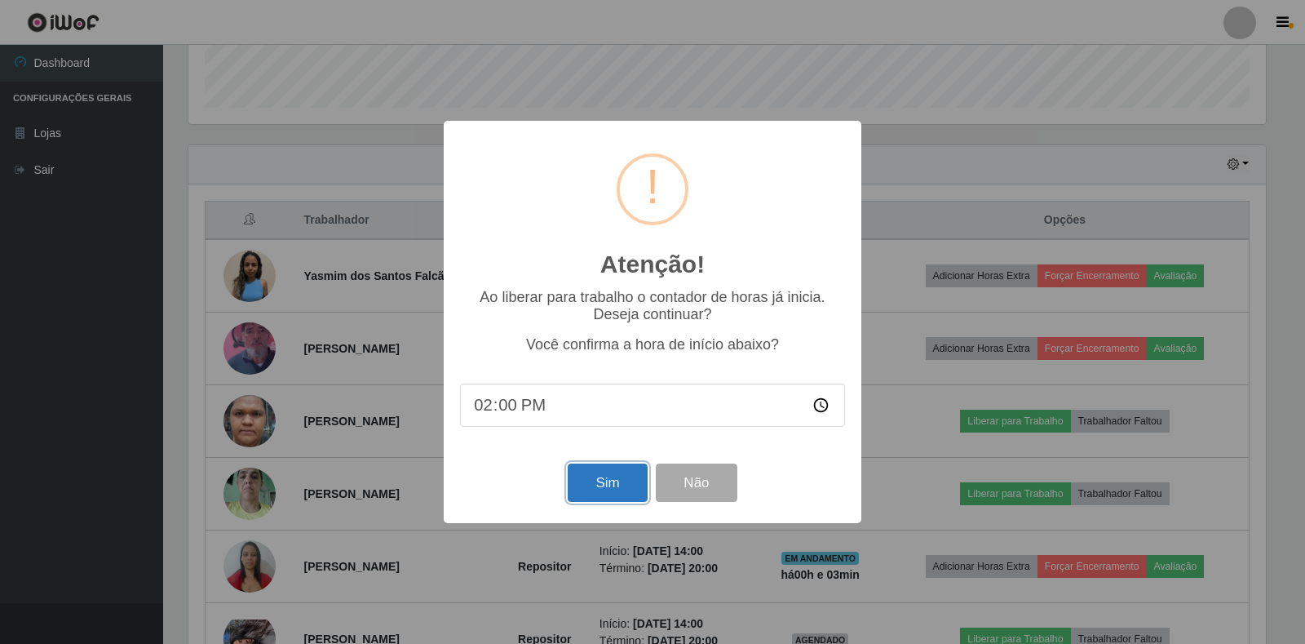
click at [606, 495] on button "Sim" at bounding box center [607, 482] width 79 height 38
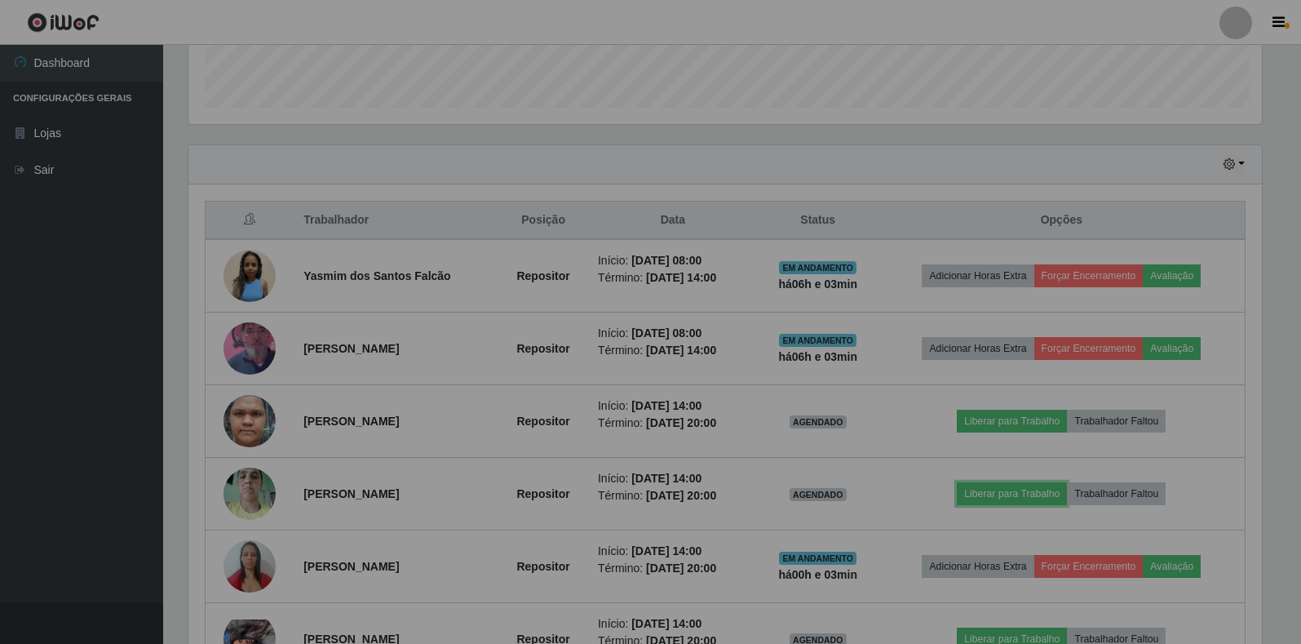
scroll to position [338, 1087]
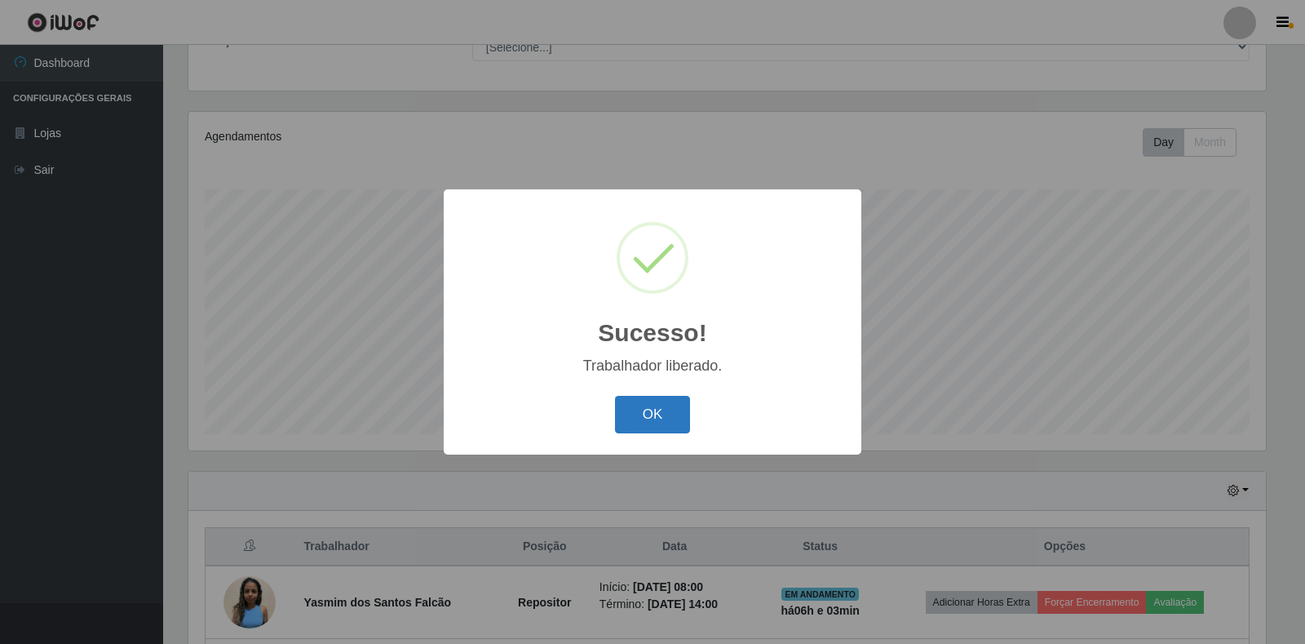
click at [658, 415] on button "OK" at bounding box center [653, 415] width 76 height 38
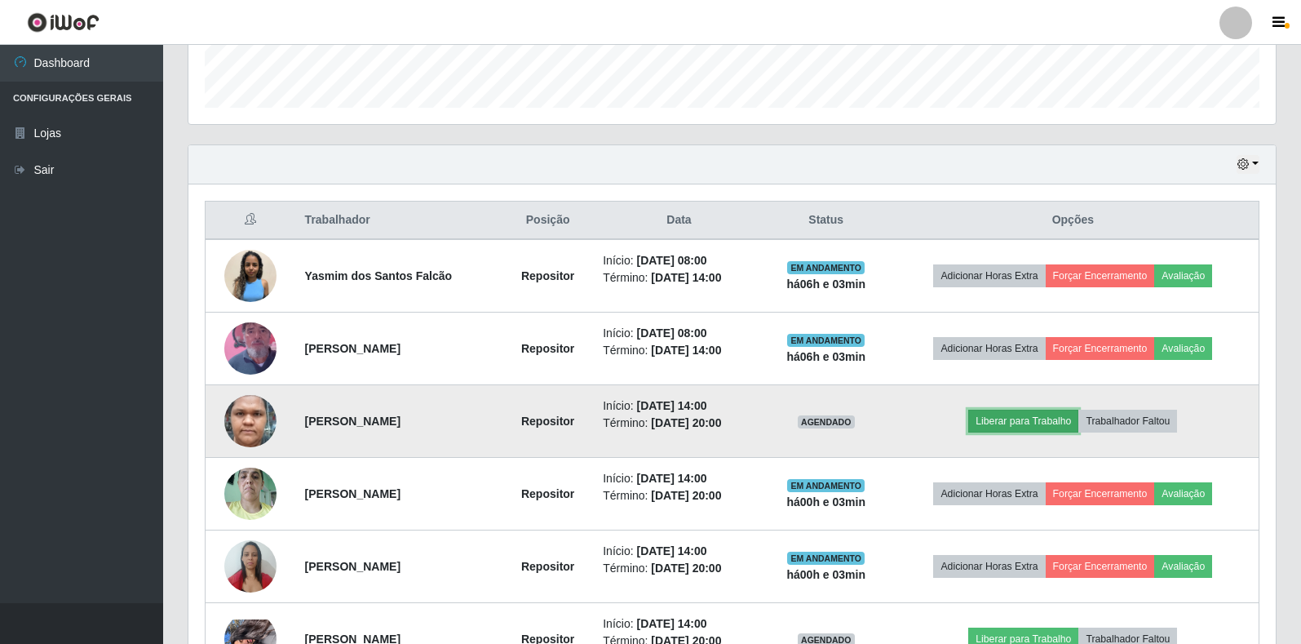
click at [988, 424] on button "Liberar para Trabalho" at bounding box center [1023, 420] width 110 height 23
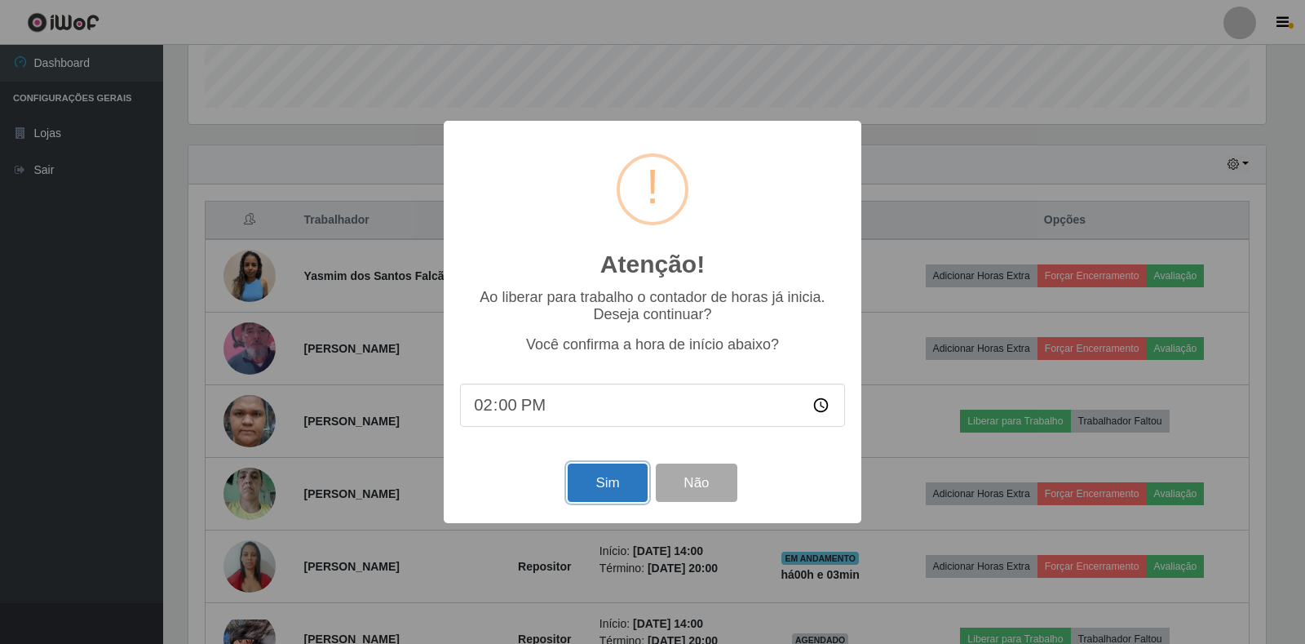
click at [603, 493] on button "Sim" at bounding box center [607, 482] width 79 height 38
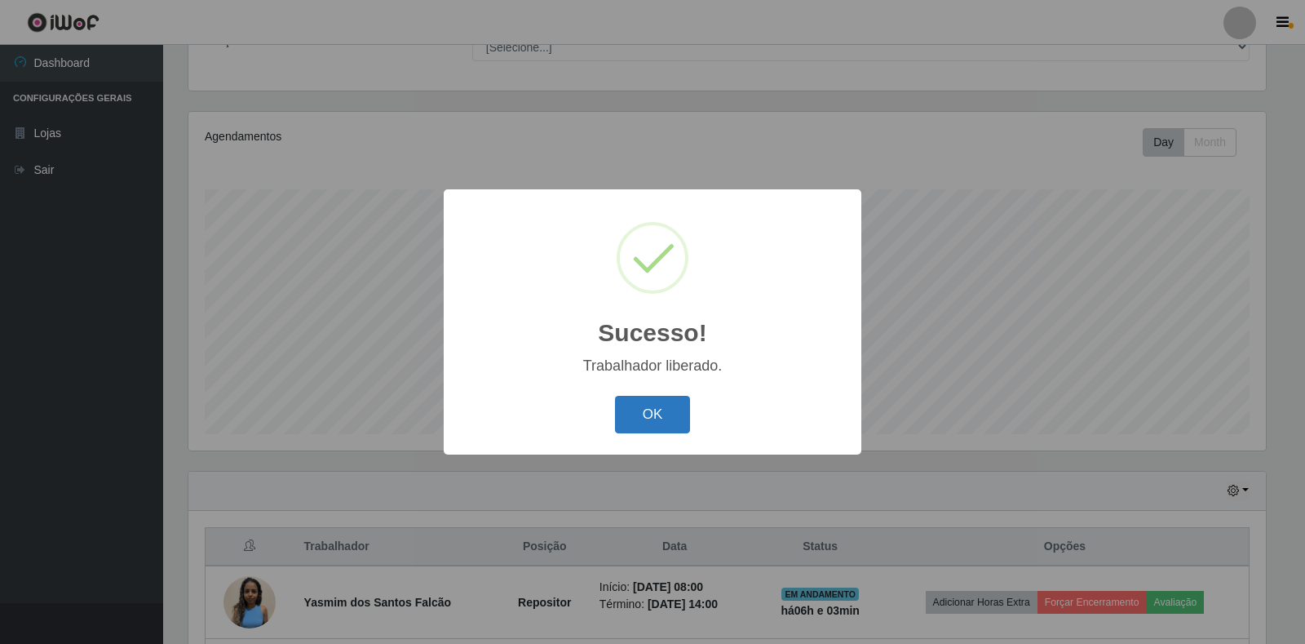
click at [645, 430] on button "OK" at bounding box center [653, 415] width 76 height 38
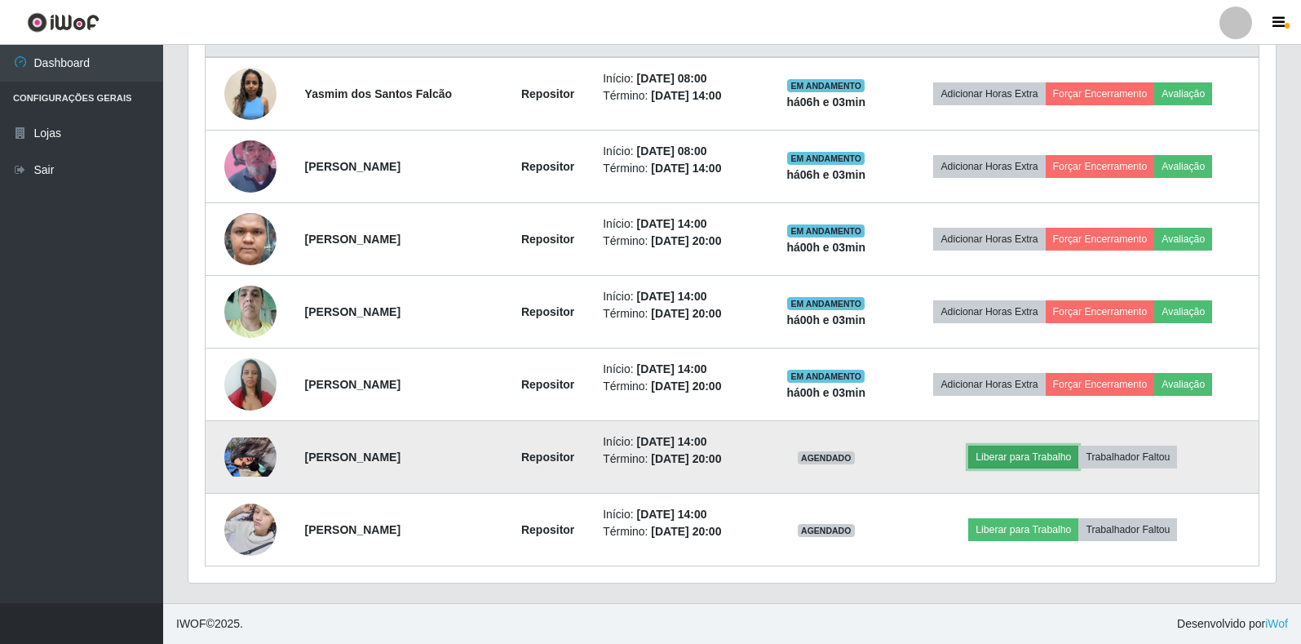
click at [1041, 464] on button "Liberar para Trabalho" at bounding box center [1023, 456] width 110 height 23
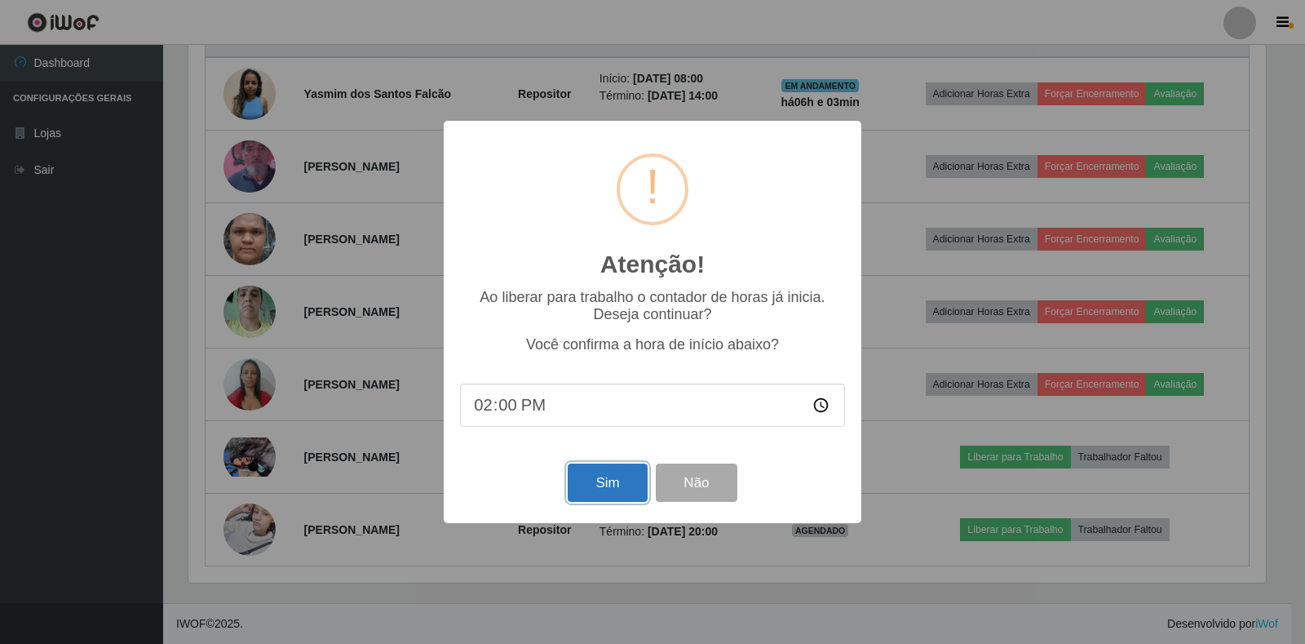
click at [595, 473] on button "Sim" at bounding box center [607, 482] width 79 height 38
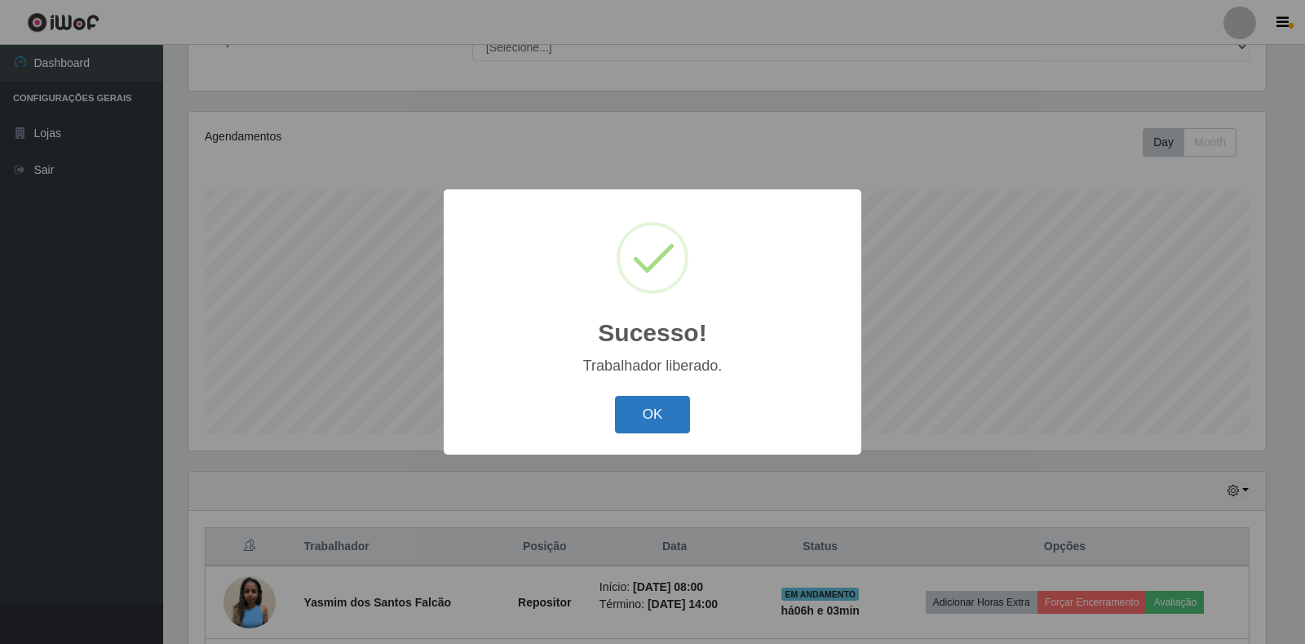
click at [632, 408] on button "OK" at bounding box center [653, 415] width 76 height 38
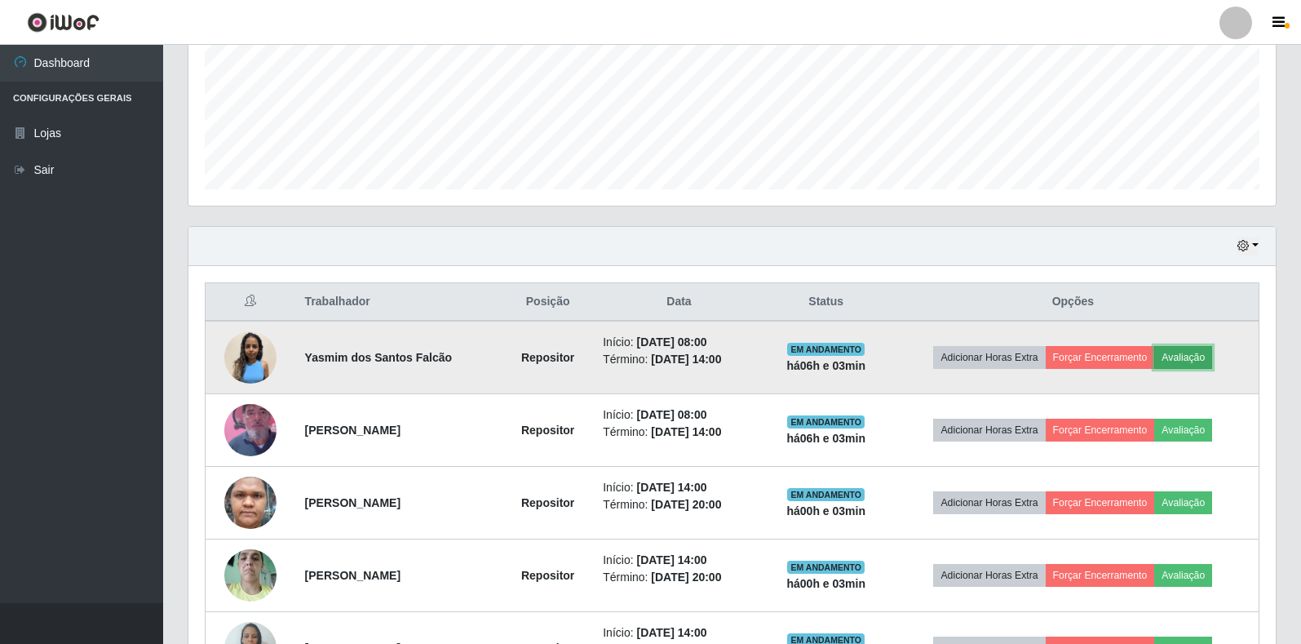
click at [1179, 361] on button "Avaliação" at bounding box center [1183, 357] width 58 height 23
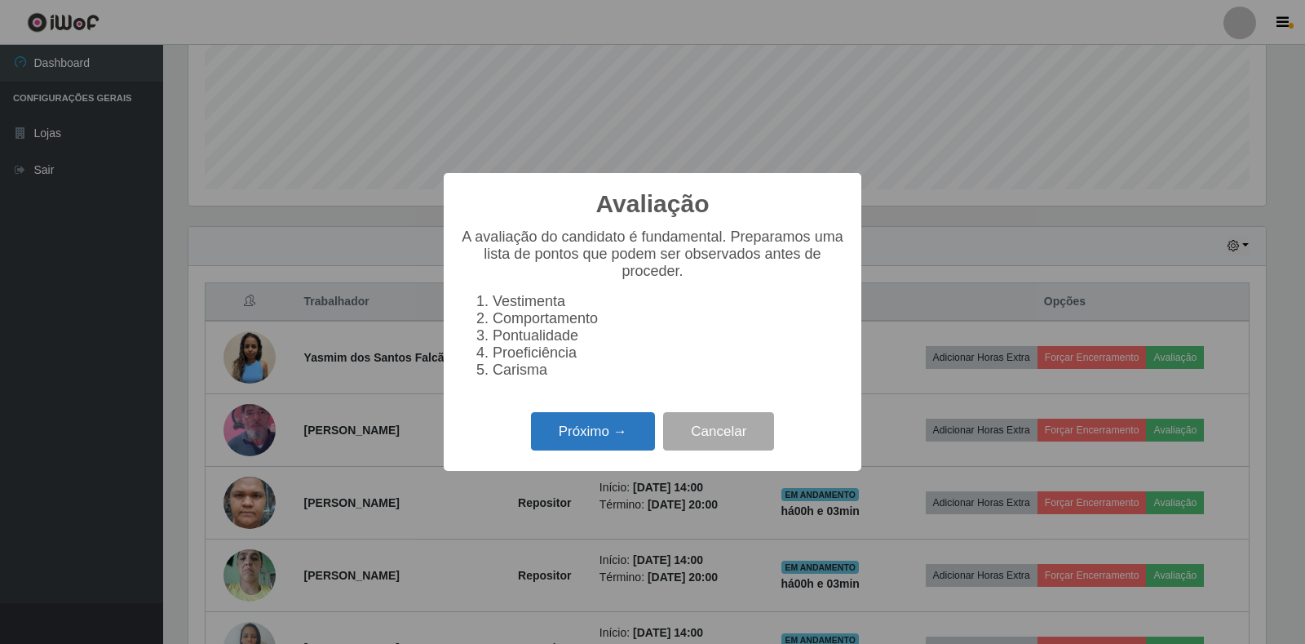
click at [609, 438] on button "Próximo →" at bounding box center [593, 431] width 124 height 38
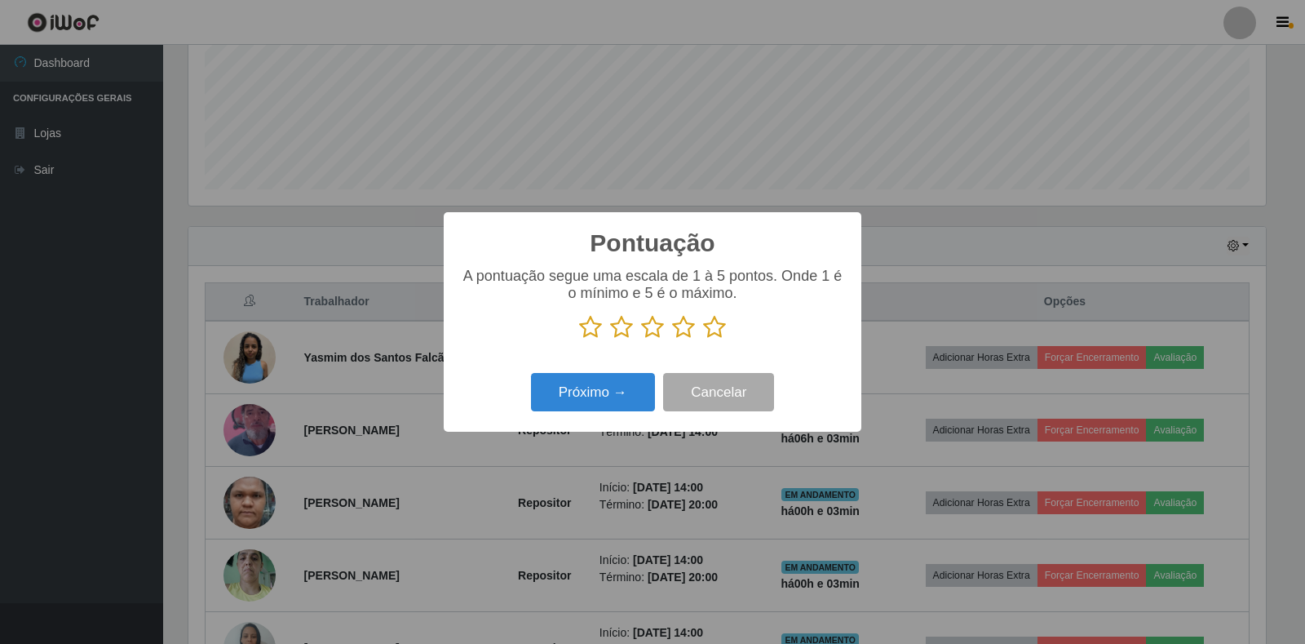
click at [684, 330] on icon at bounding box center [683, 327] width 23 height 24
click at [672, 339] on input "radio" at bounding box center [672, 339] width 0 height 0
click at [614, 385] on button "Próximo →" at bounding box center [593, 392] width 124 height 38
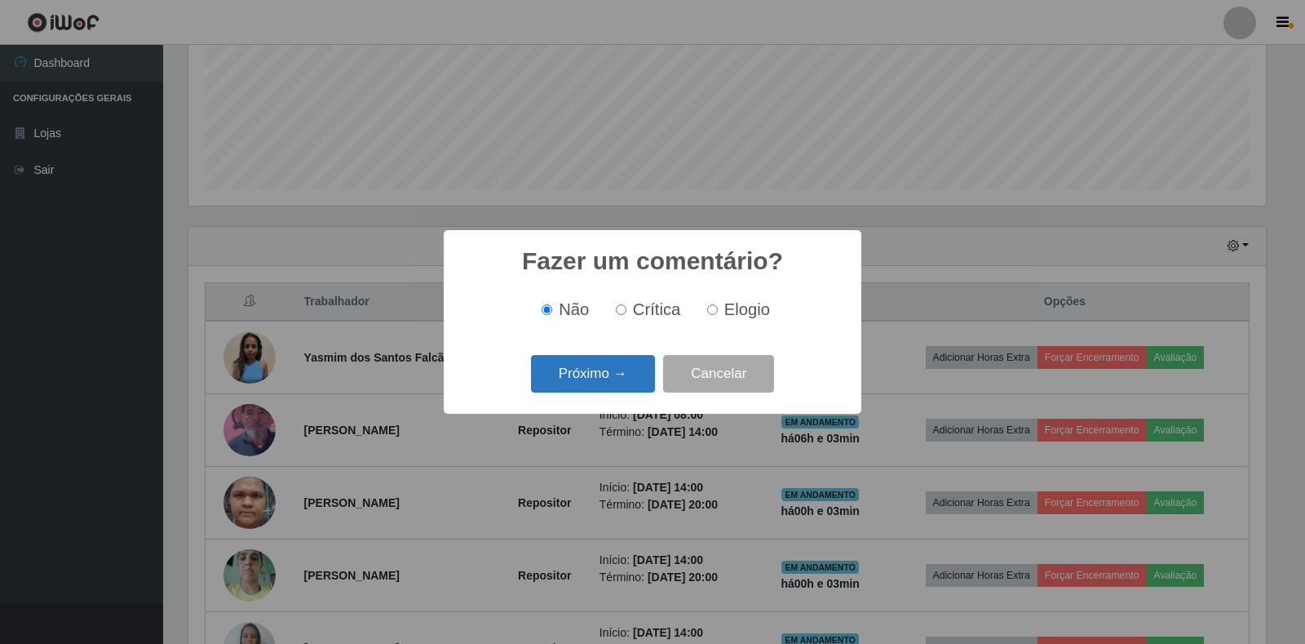
click at [613, 365] on button "Próximo →" at bounding box center [593, 374] width 124 height 38
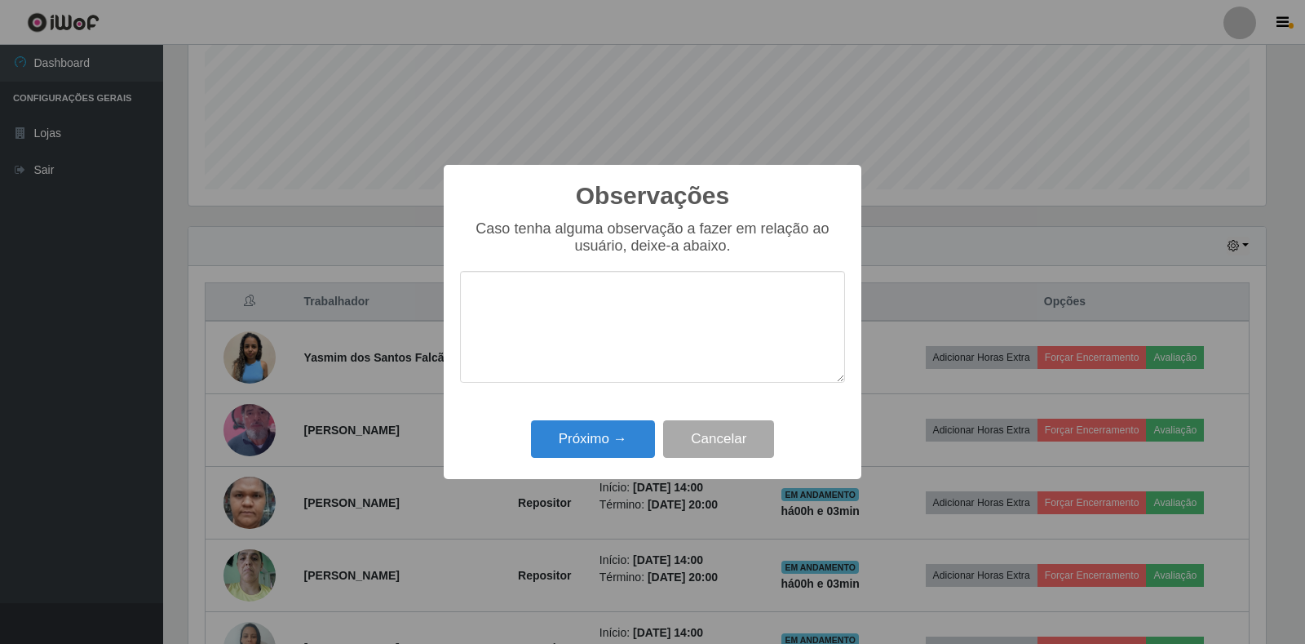
click at [639, 319] on textarea at bounding box center [652, 327] width 385 height 112
click at [586, 435] on button "Próximo →" at bounding box center [593, 439] width 124 height 38
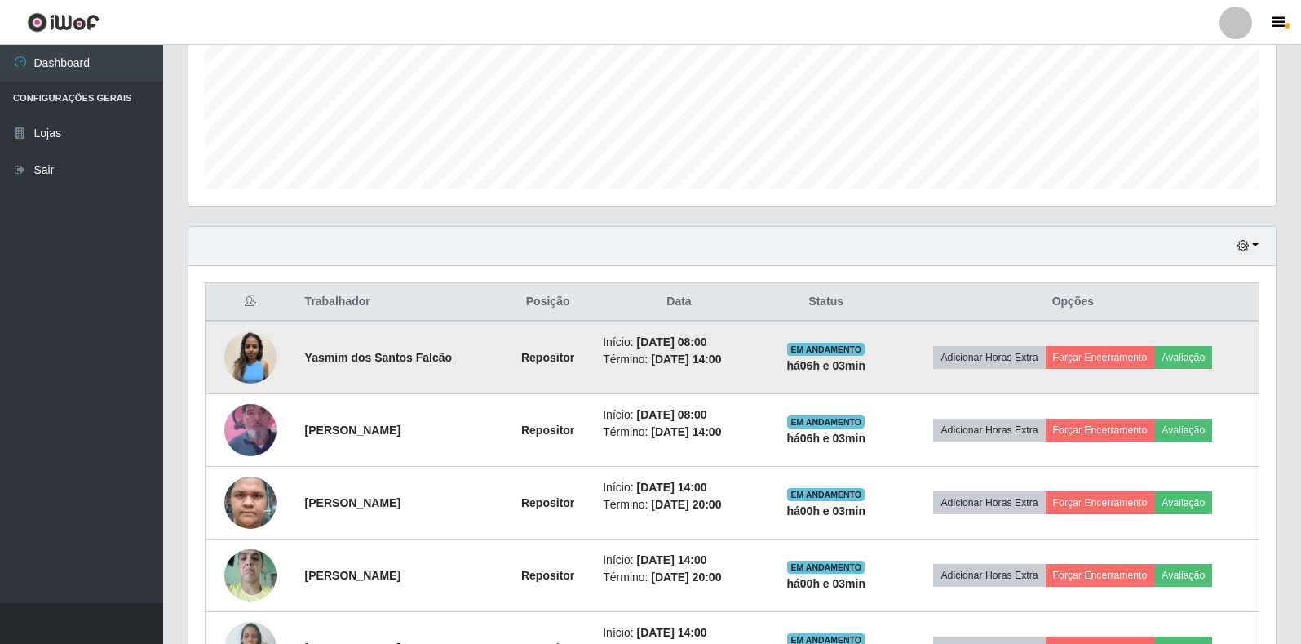
click at [1122, 344] on td "Adicionar Horas Extra Forçar Encerramento Avaliação" at bounding box center [1073, 357] width 372 height 73
click at [1113, 348] on button "Forçar Encerramento" at bounding box center [1100, 357] width 109 height 23
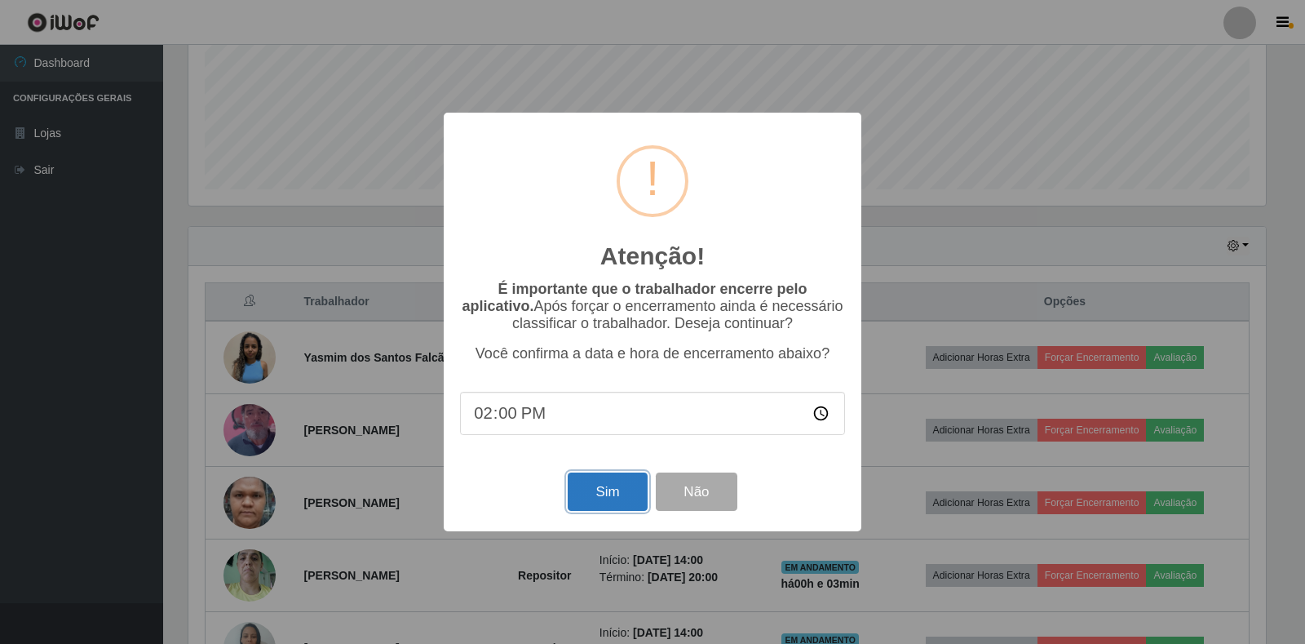
click at [585, 502] on button "Sim" at bounding box center [607, 491] width 79 height 38
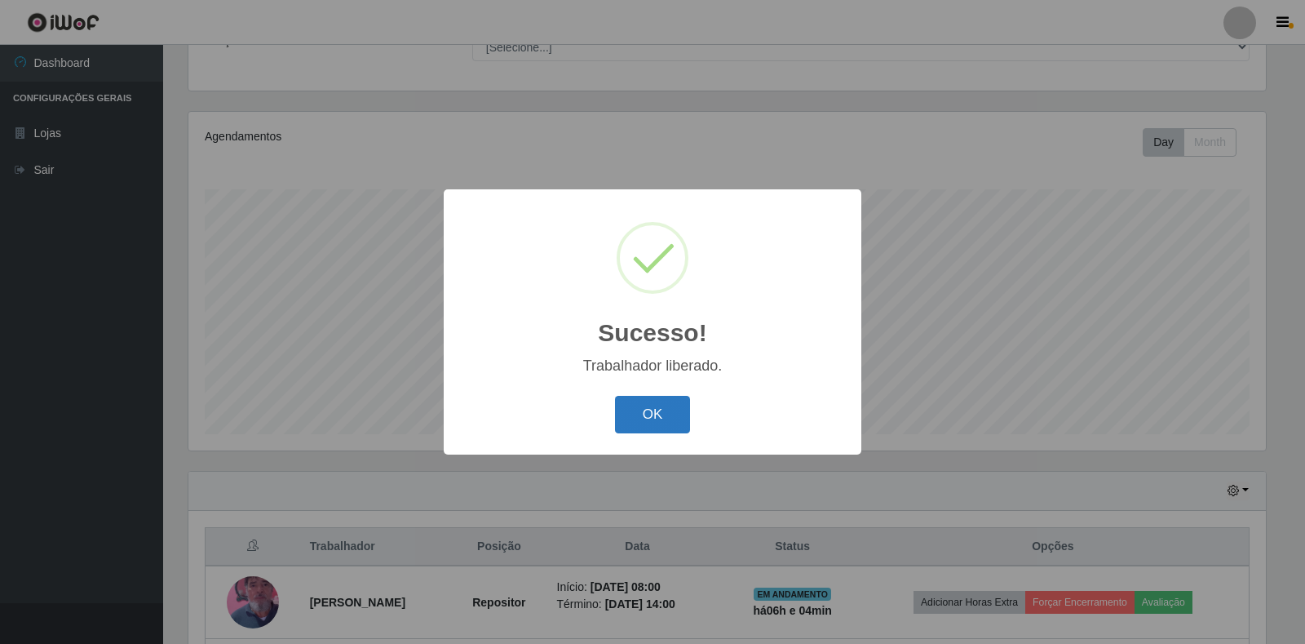
click at [645, 411] on button "OK" at bounding box center [653, 415] width 76 height 38
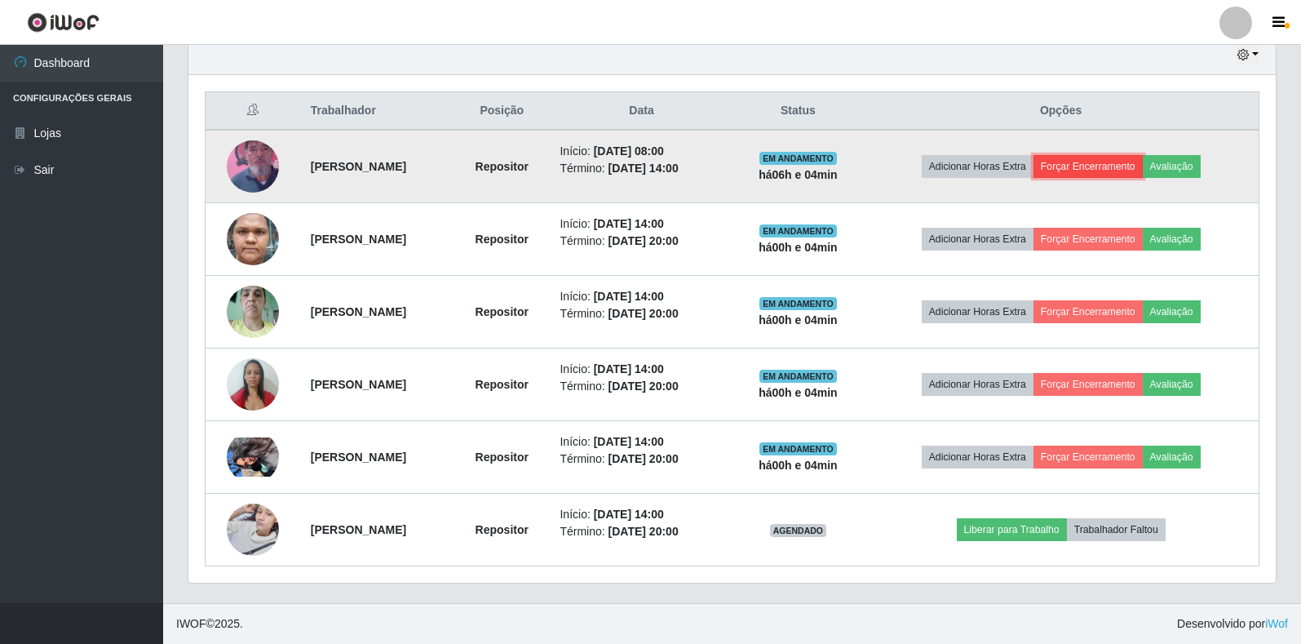
click at [1135, 162] on button "Forçar Encerramento" at bounding box center [1087, 166] width 109 height 23
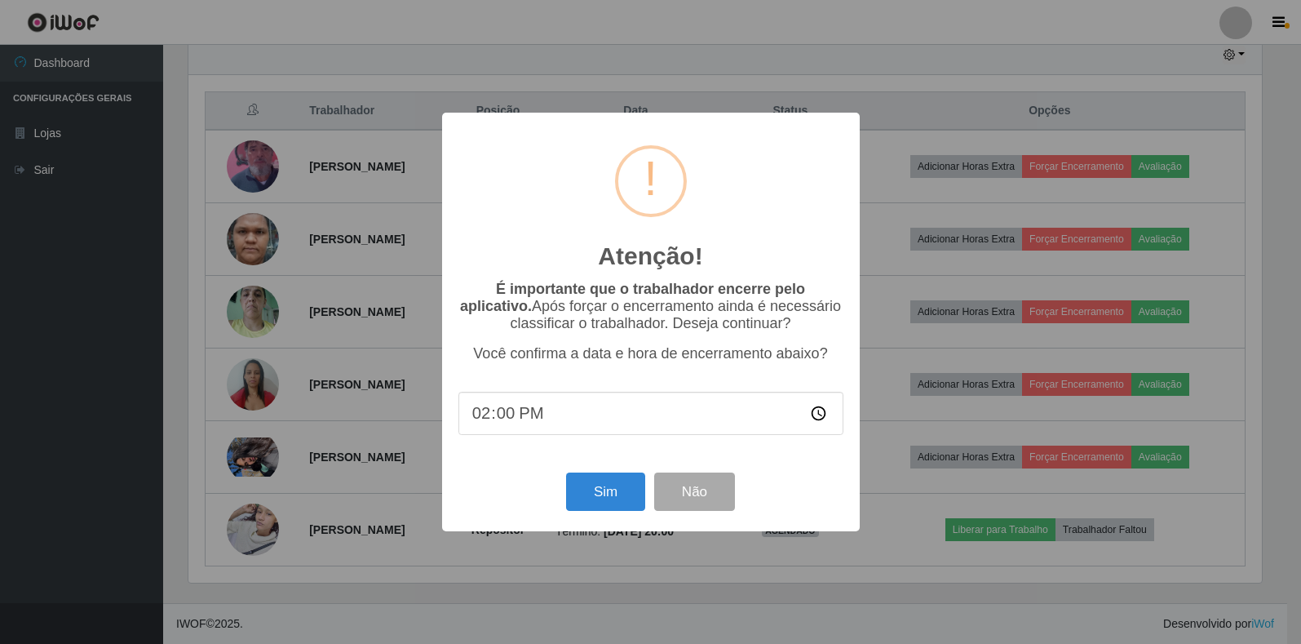
scroll to position [338, 1077]
click at [592, 491] on button "Sim" at bounding box center [607, 491] width 79 height 38
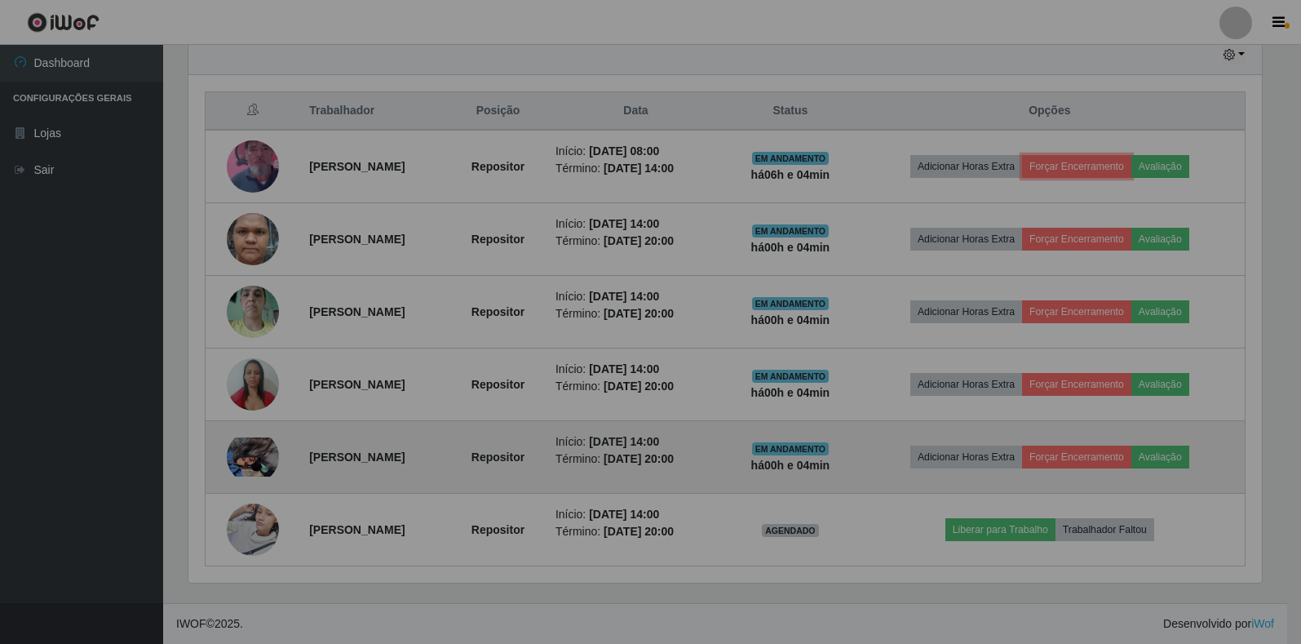
scroll to position [815320, 814571]
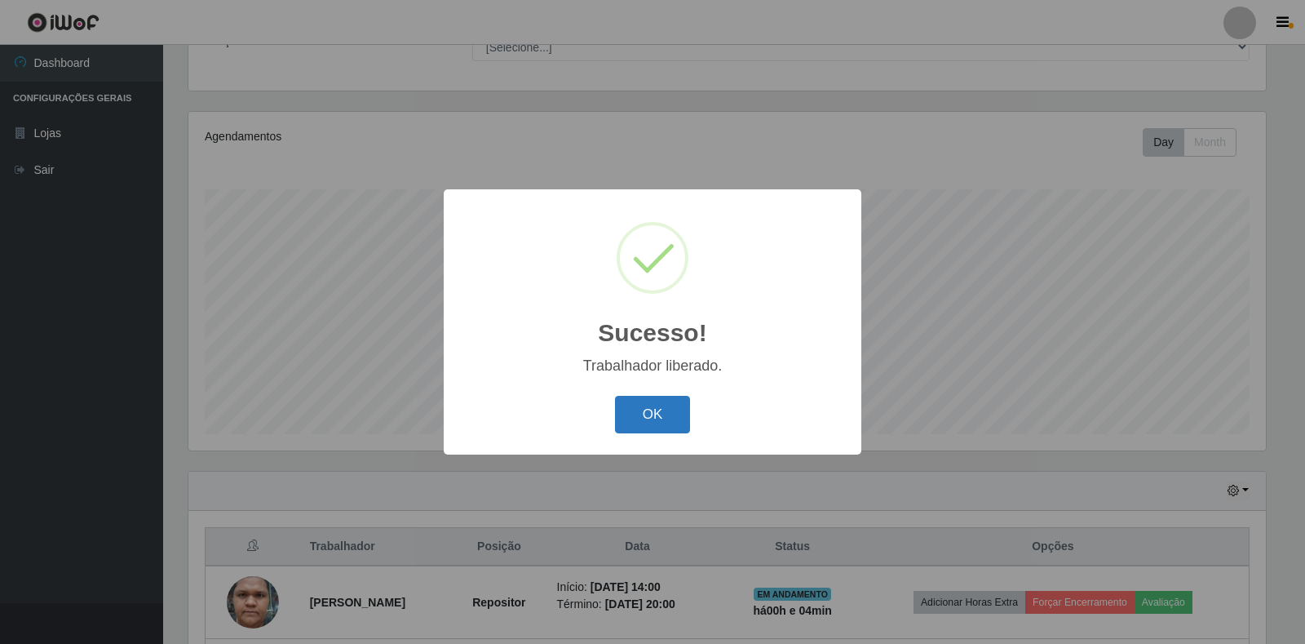
click at [649, 414] on button "OK" at bounding box center [653, 415] width 76 height 38
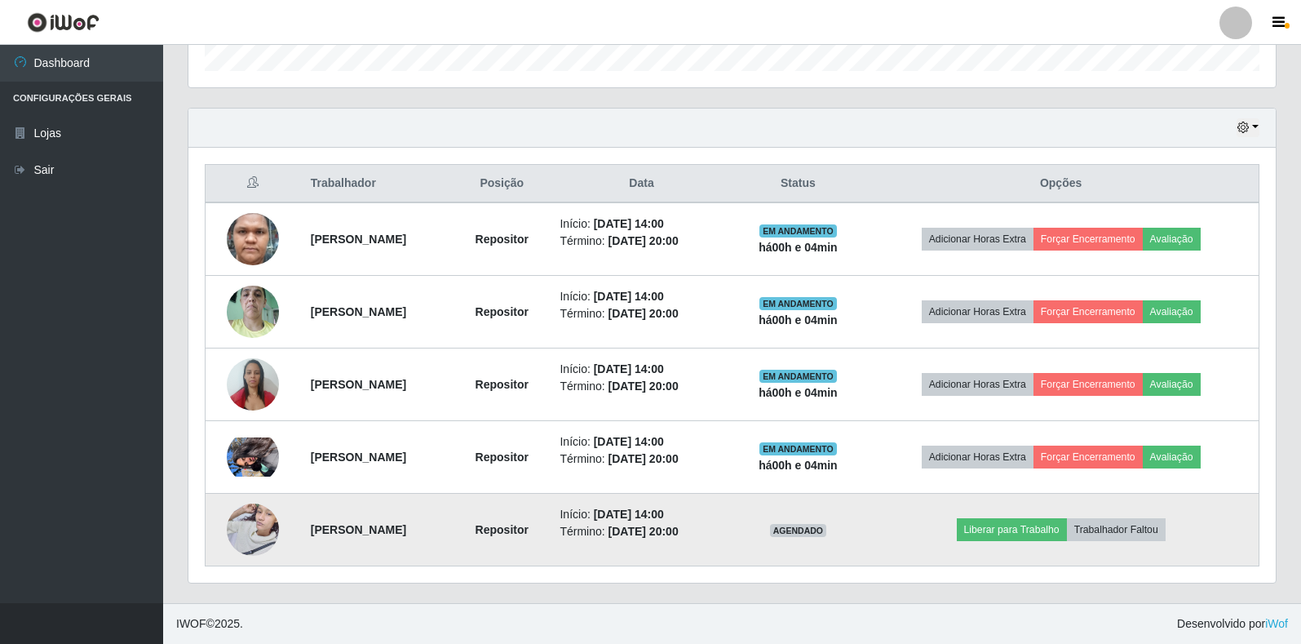
click at [250, 537] on img at bounding box center [253, 528] width 52 height 69
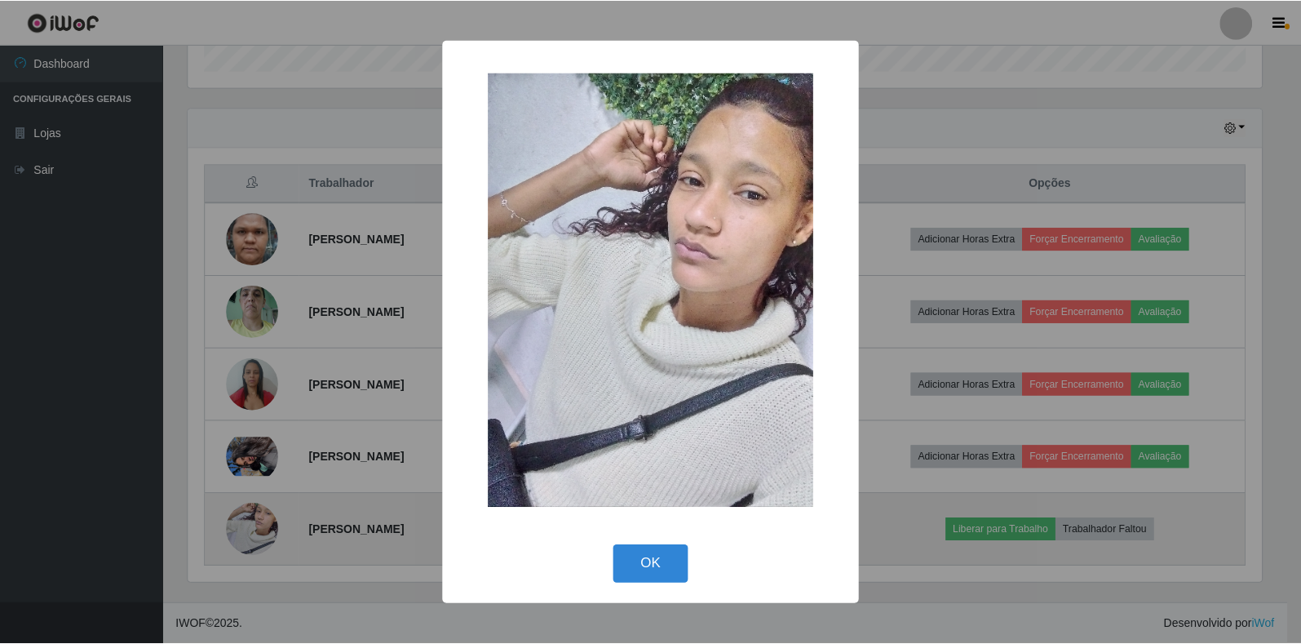
scroll to position [338, 1077]
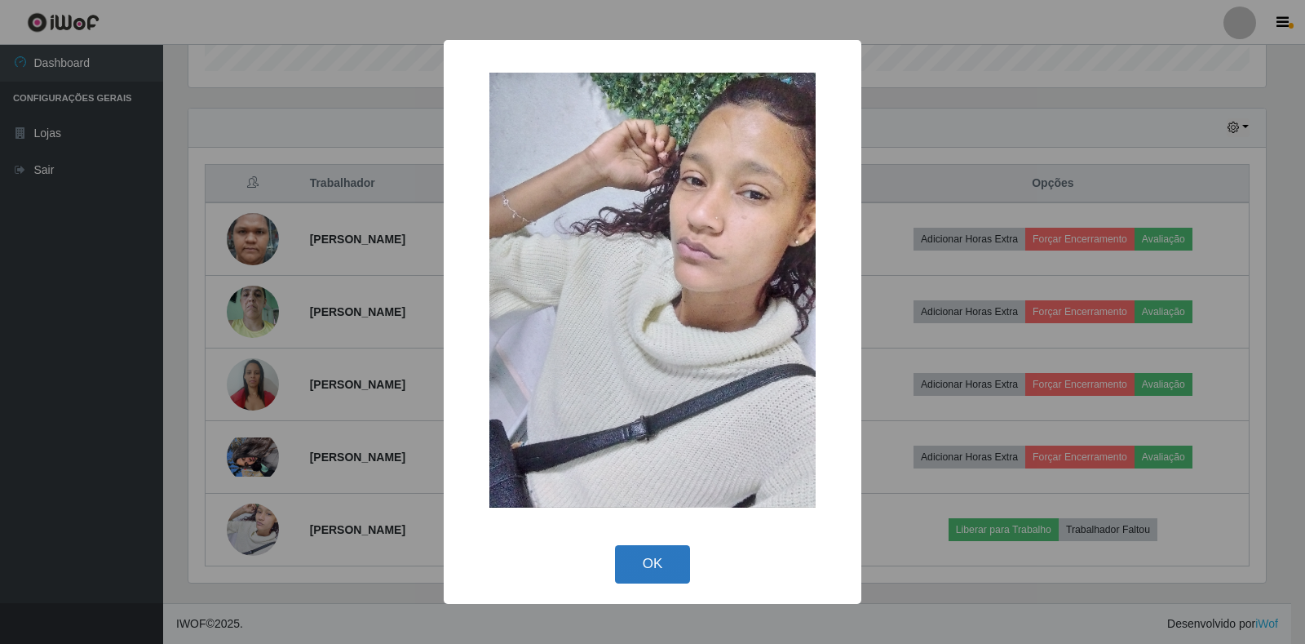
click at [632, 565] on button "OK" at bounding box center [653, 564] width 76 height 38
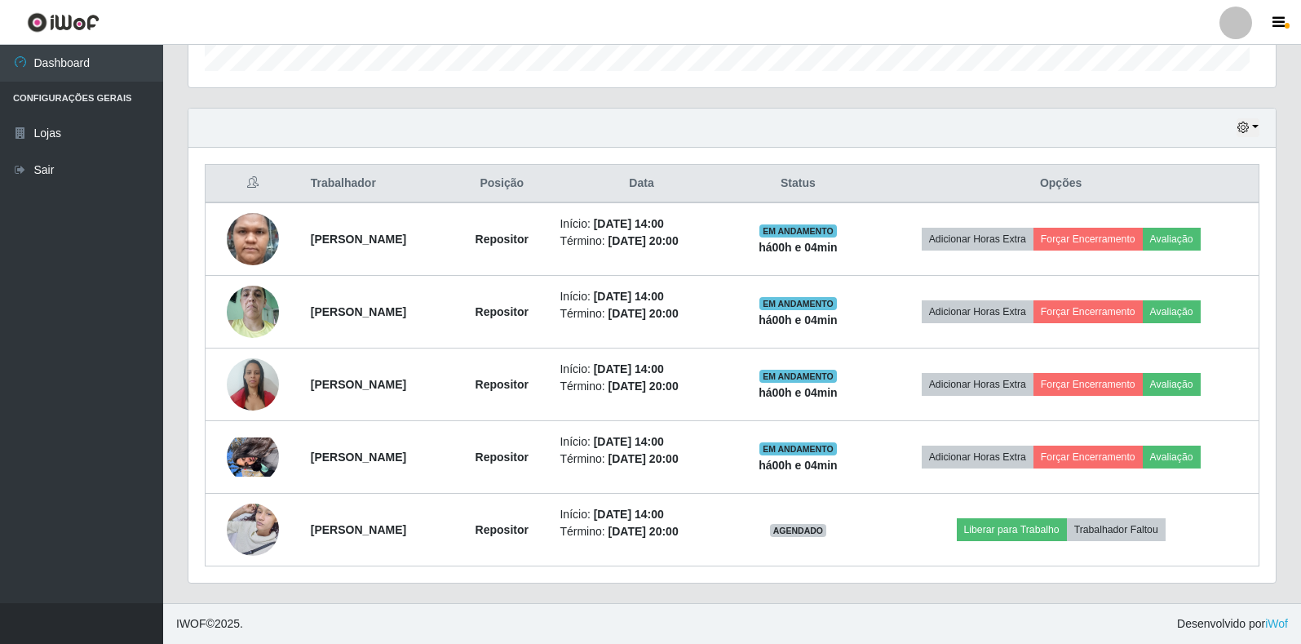
scroll to position [338, 1087]
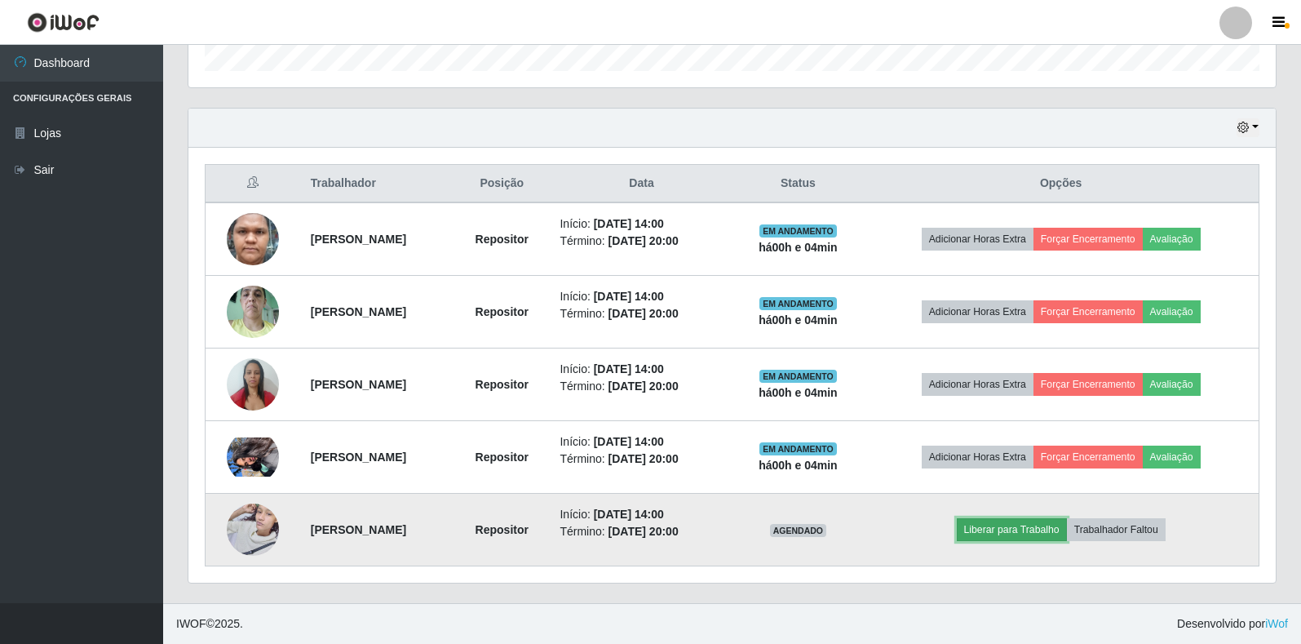
click at [1067, 532] on button "Liberar para Trabalho" at bounding box center [1012, 529] width 110 height 23
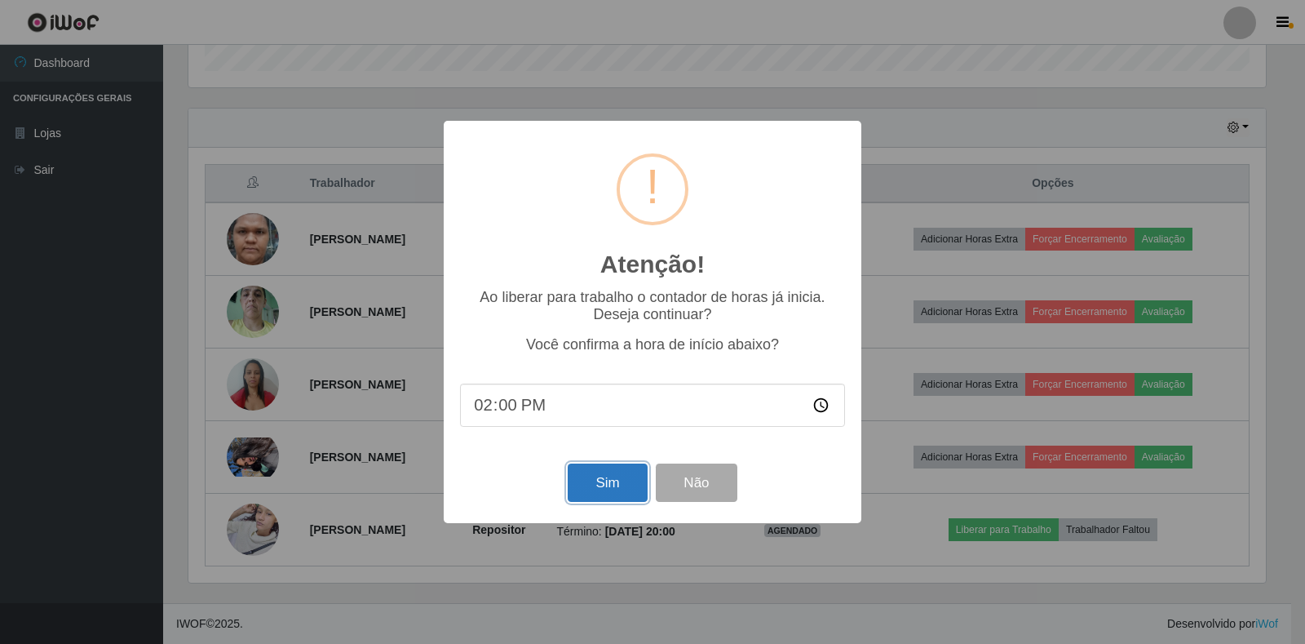
click at [620, 490] on button "Sim" at bounding box center [607, 482] width 79 height 38
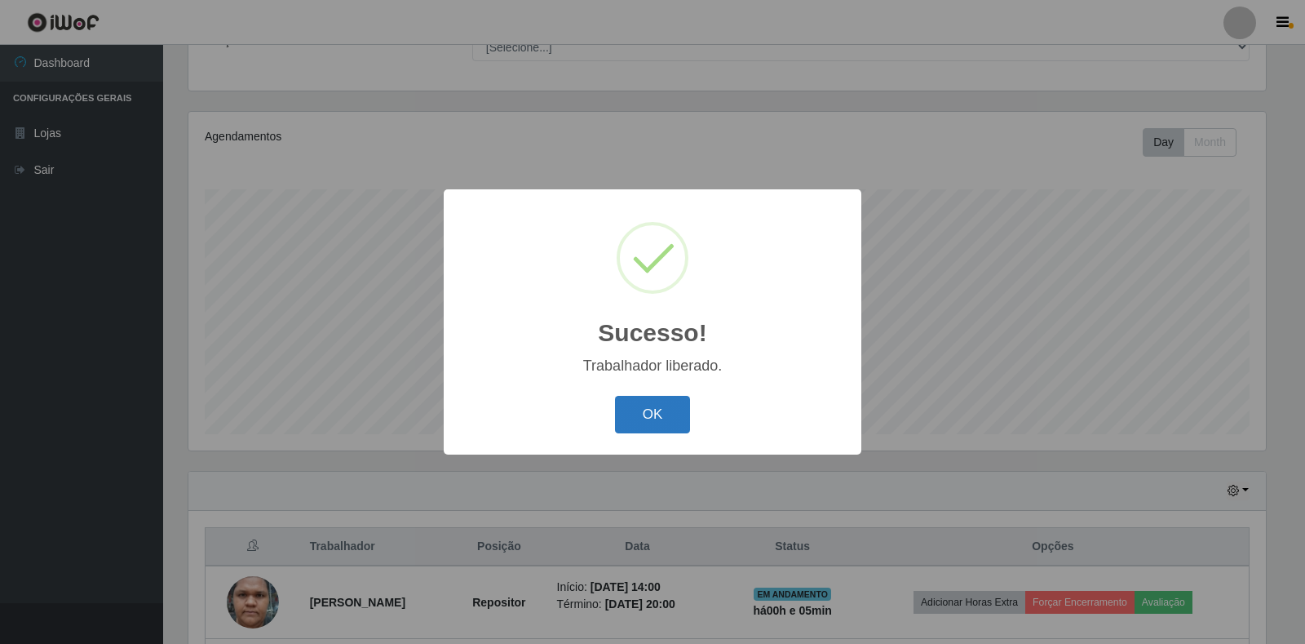
click at [670, 405] on button "OK" at bounding box center [653, 415] width 76 height 38
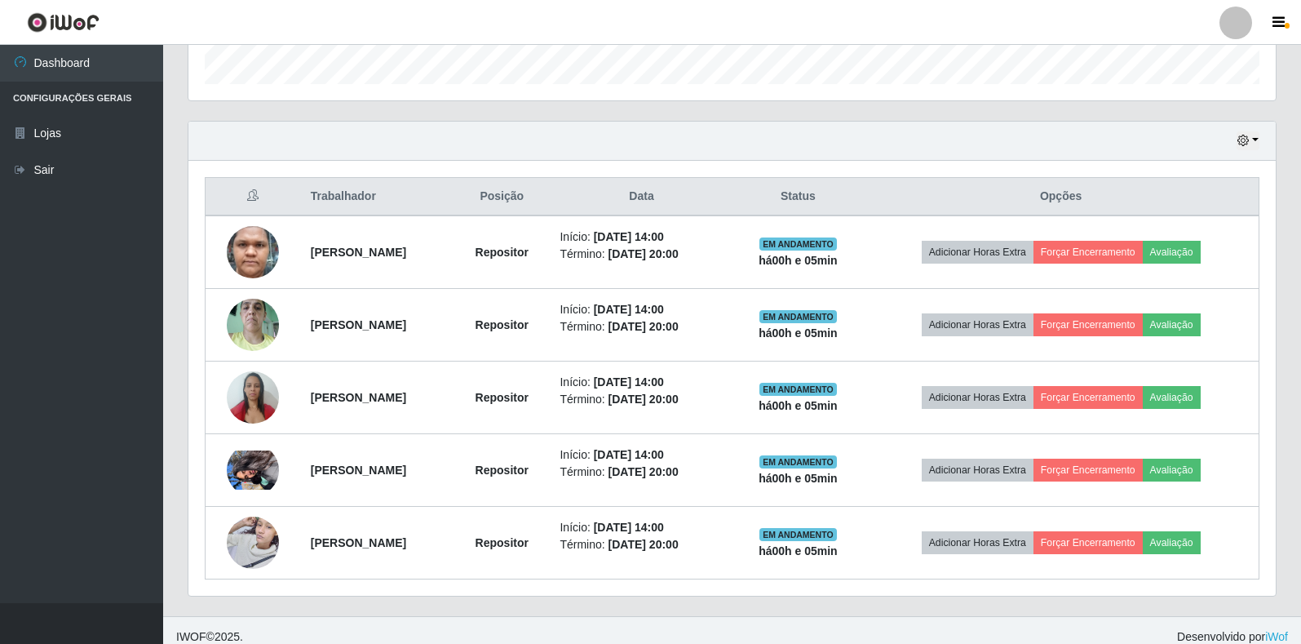
scroll to position [512, 0]
